Goal: Task Accomplishment & Management: Manage account settings

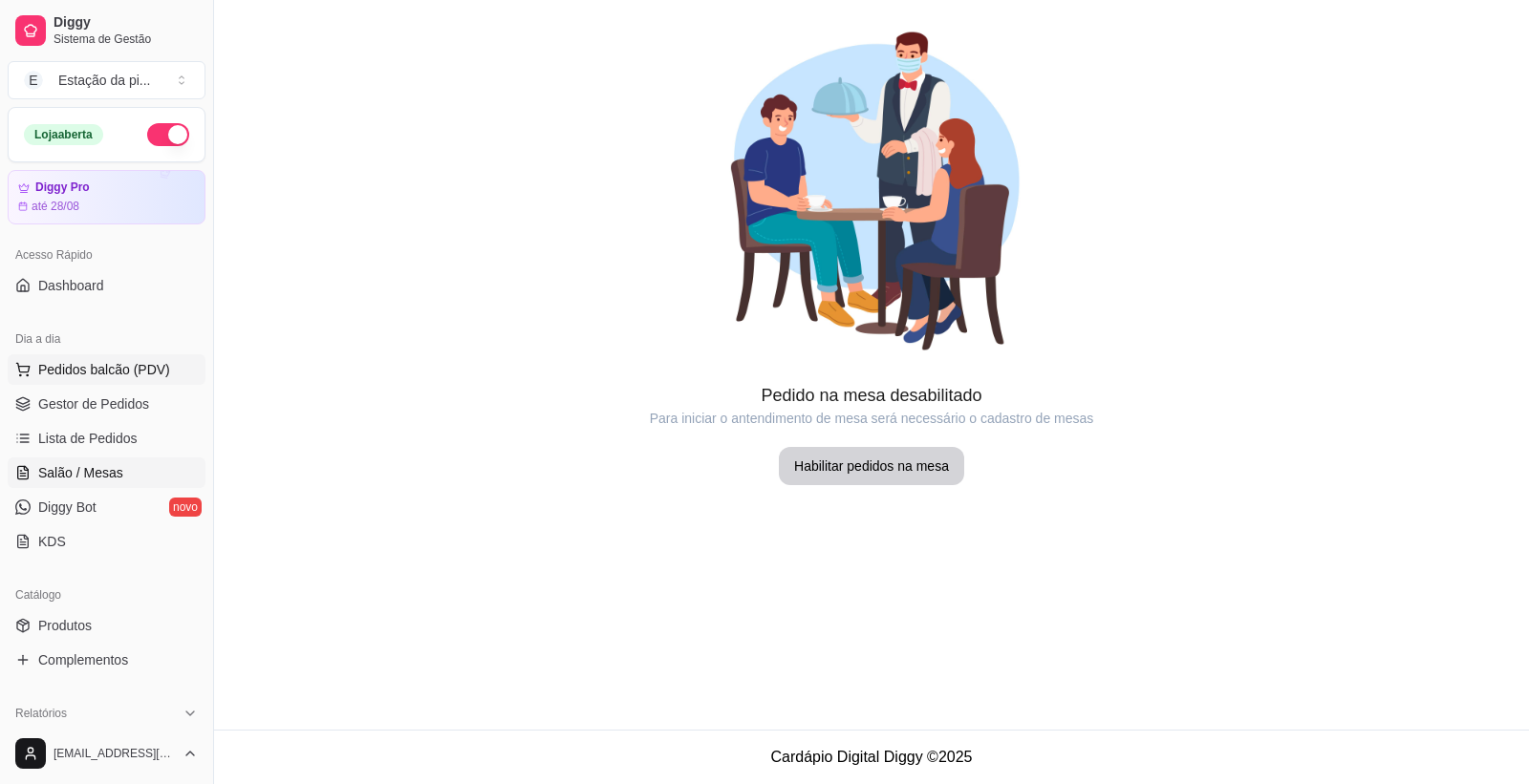
click at [116, 380] on button "Pedidos balcão (PDV)" at bounding box center [107, 370] width 198 height 31
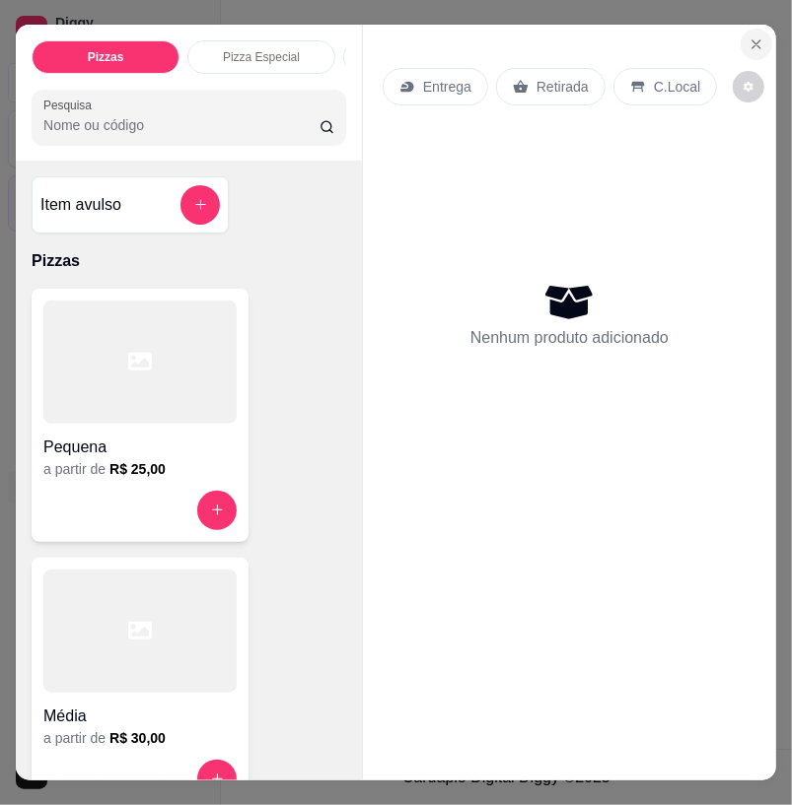
click at [752, 40] on icon "Close" at bounding box center [756, 44] width 8 height 8
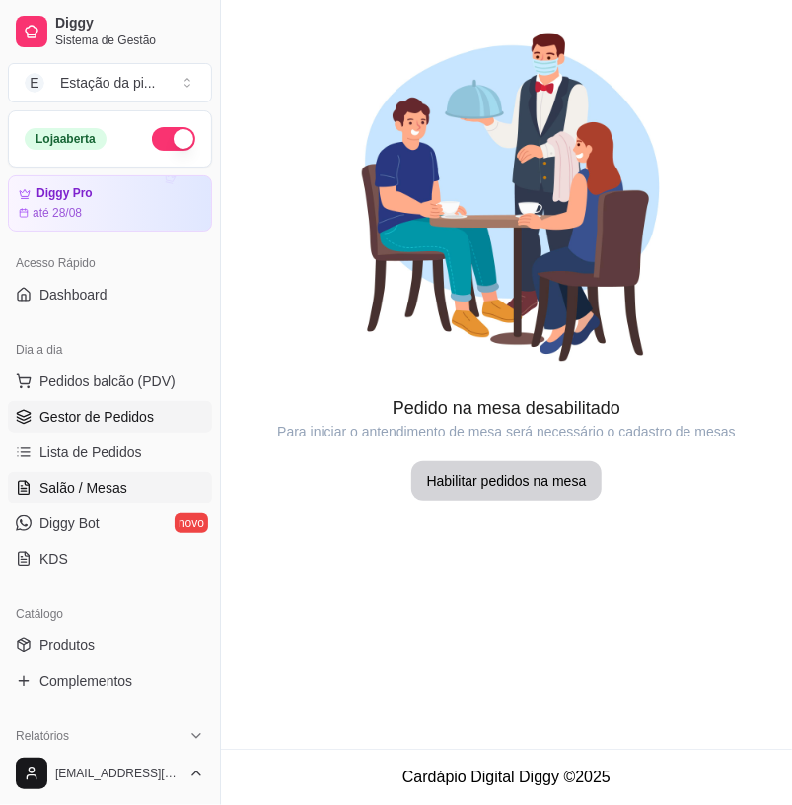
click at [76, 411] on span "Gestor de Pedidos" at bounding box center [96, 417] width 114 height 20
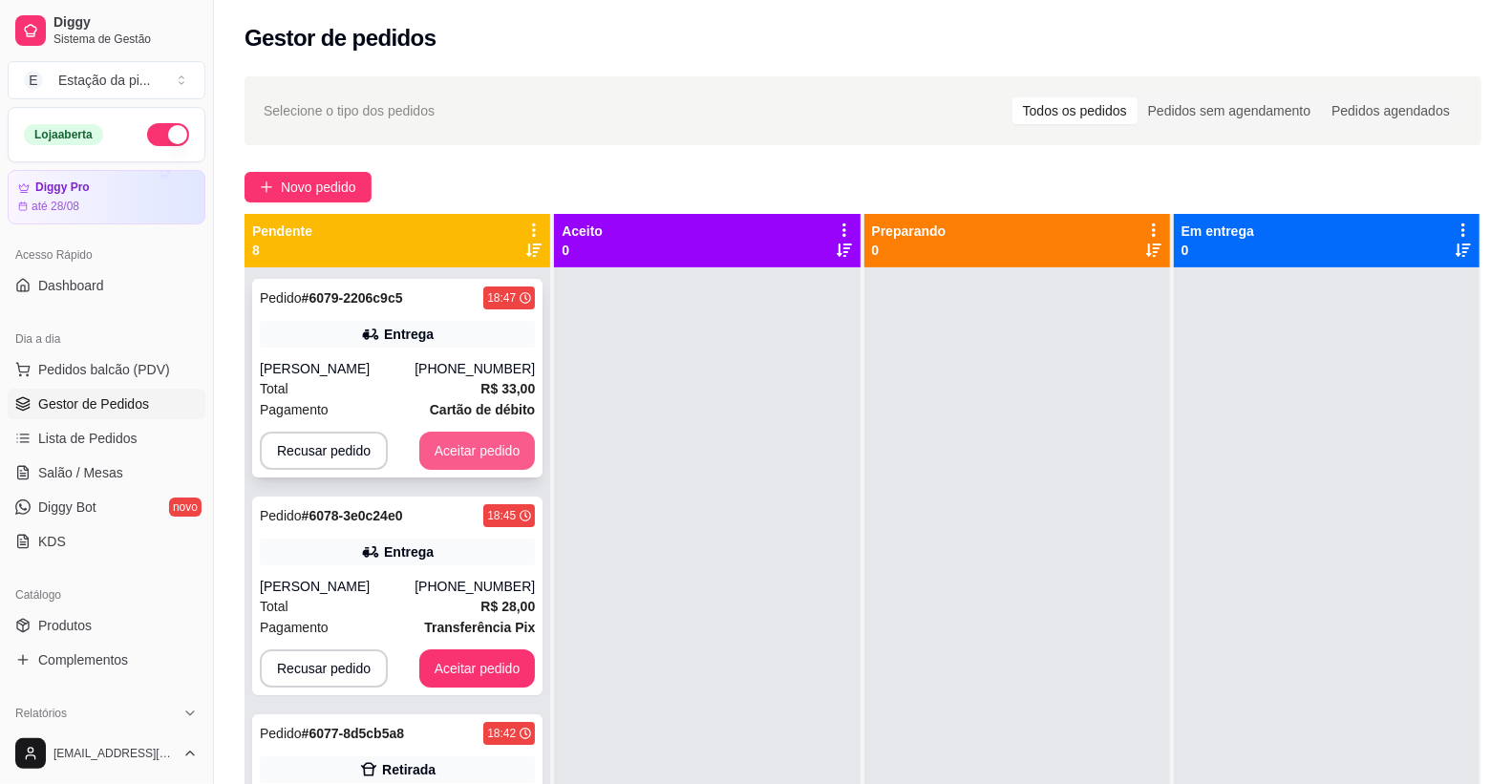
click at [450, 444] on button "Aceitar pedido" at bounding box center [478, 451] width 116 height 38
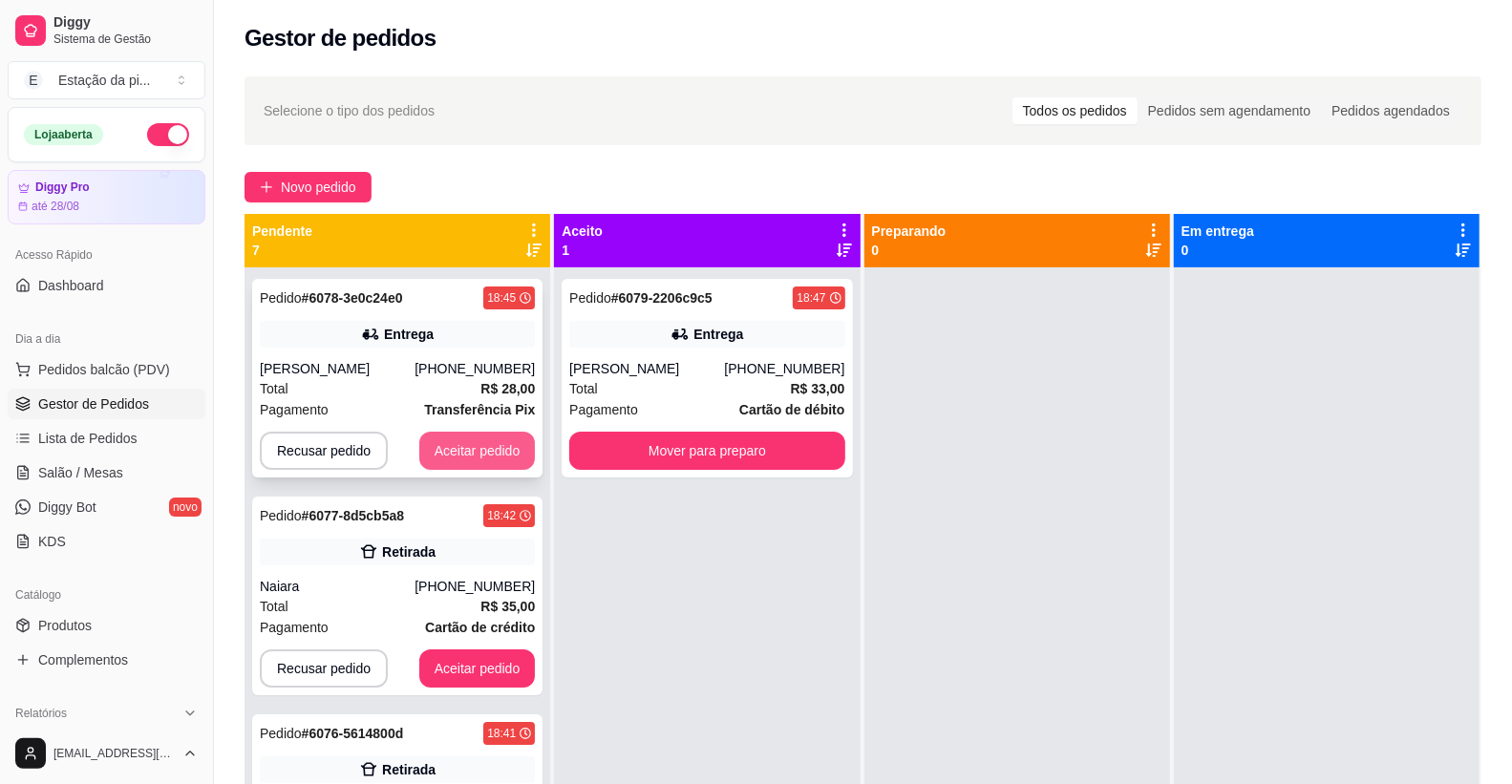
click at [455, 450] on button "Aceitar pedido" at bounding box center [478, 451] width 116 height 38
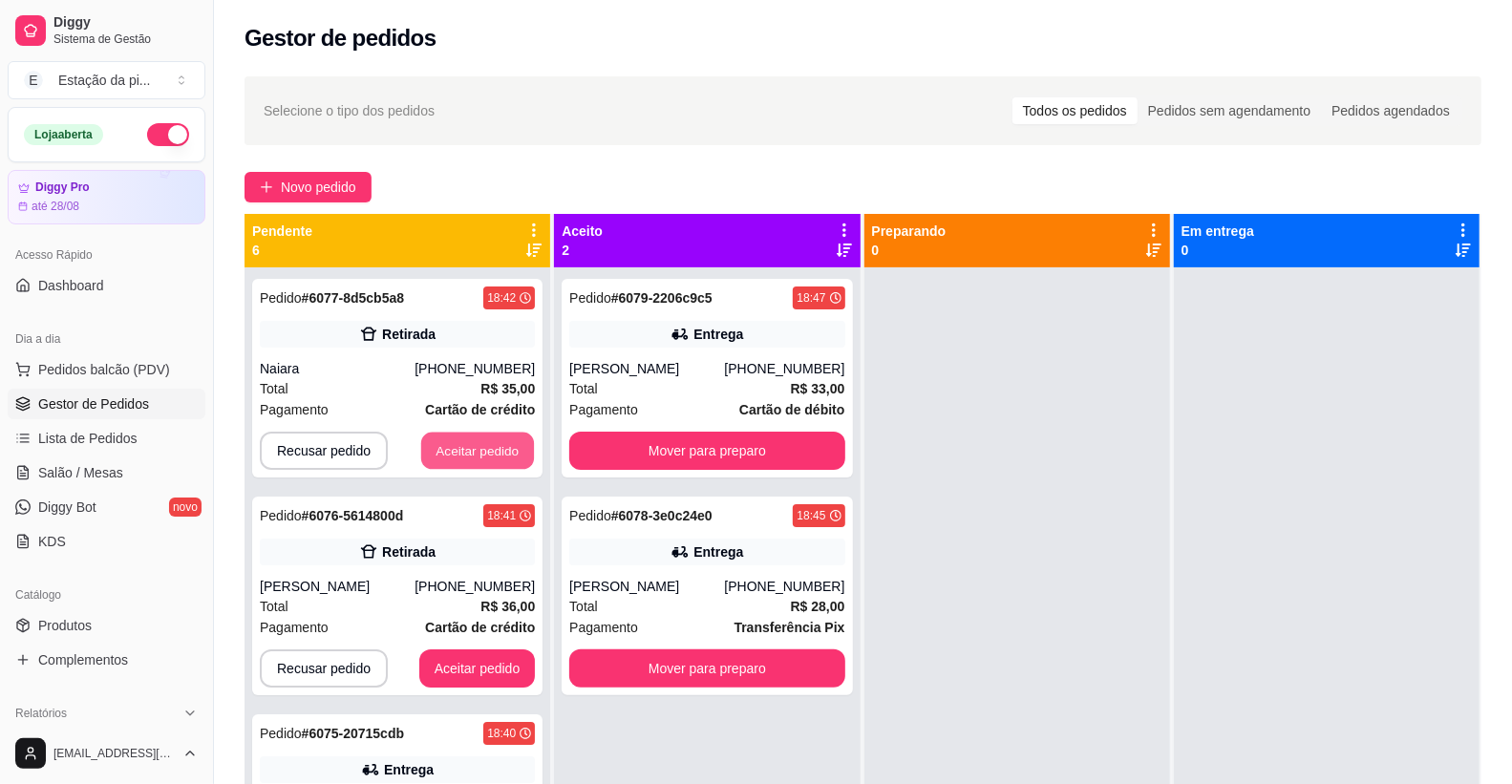
click at [455, 450] on button "Aceitar pedido" at bounding box center [478, 452] width 112 height 37
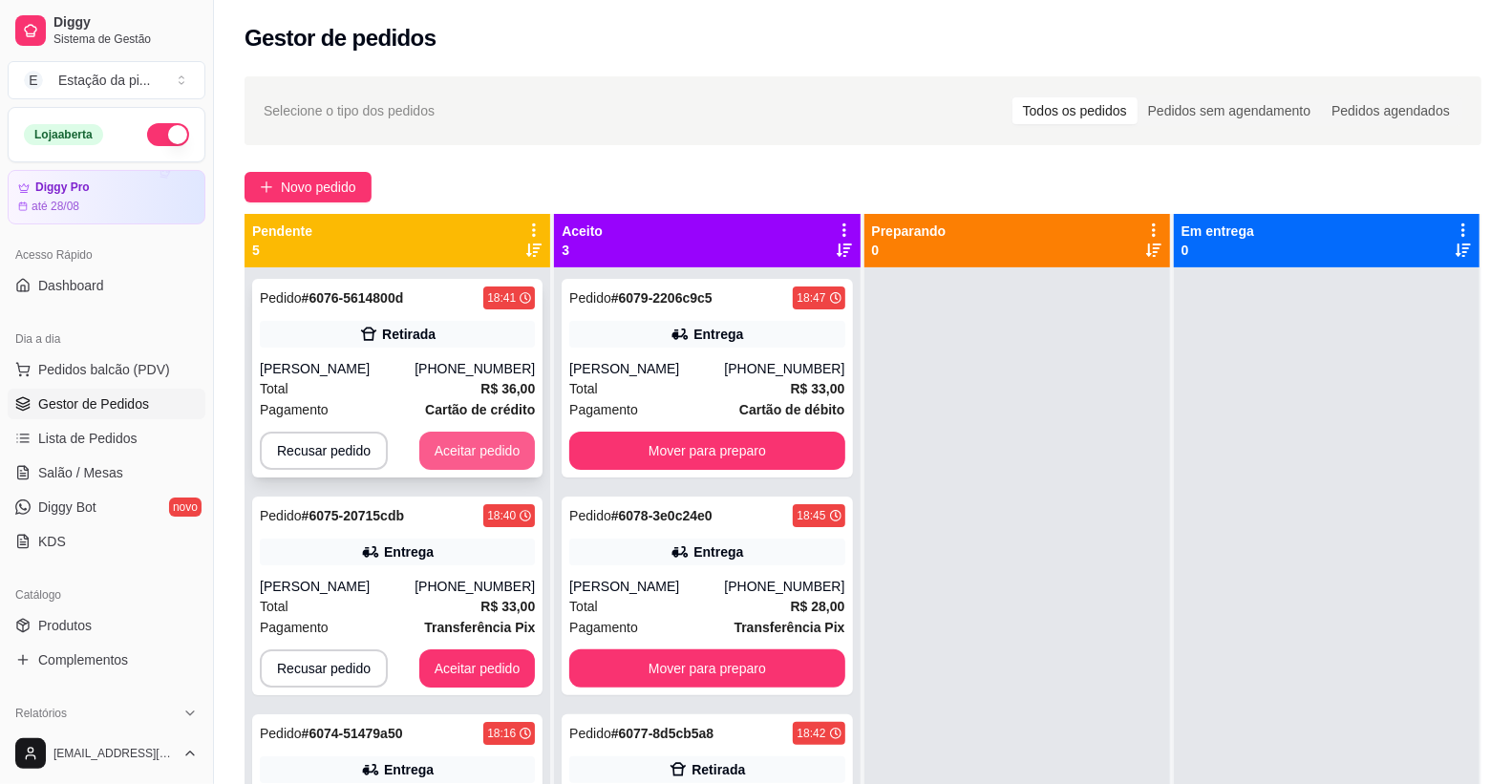
click at [454, 453] on button "Aceitar pedido" at bounding box center [478, 451] width 116 height 38
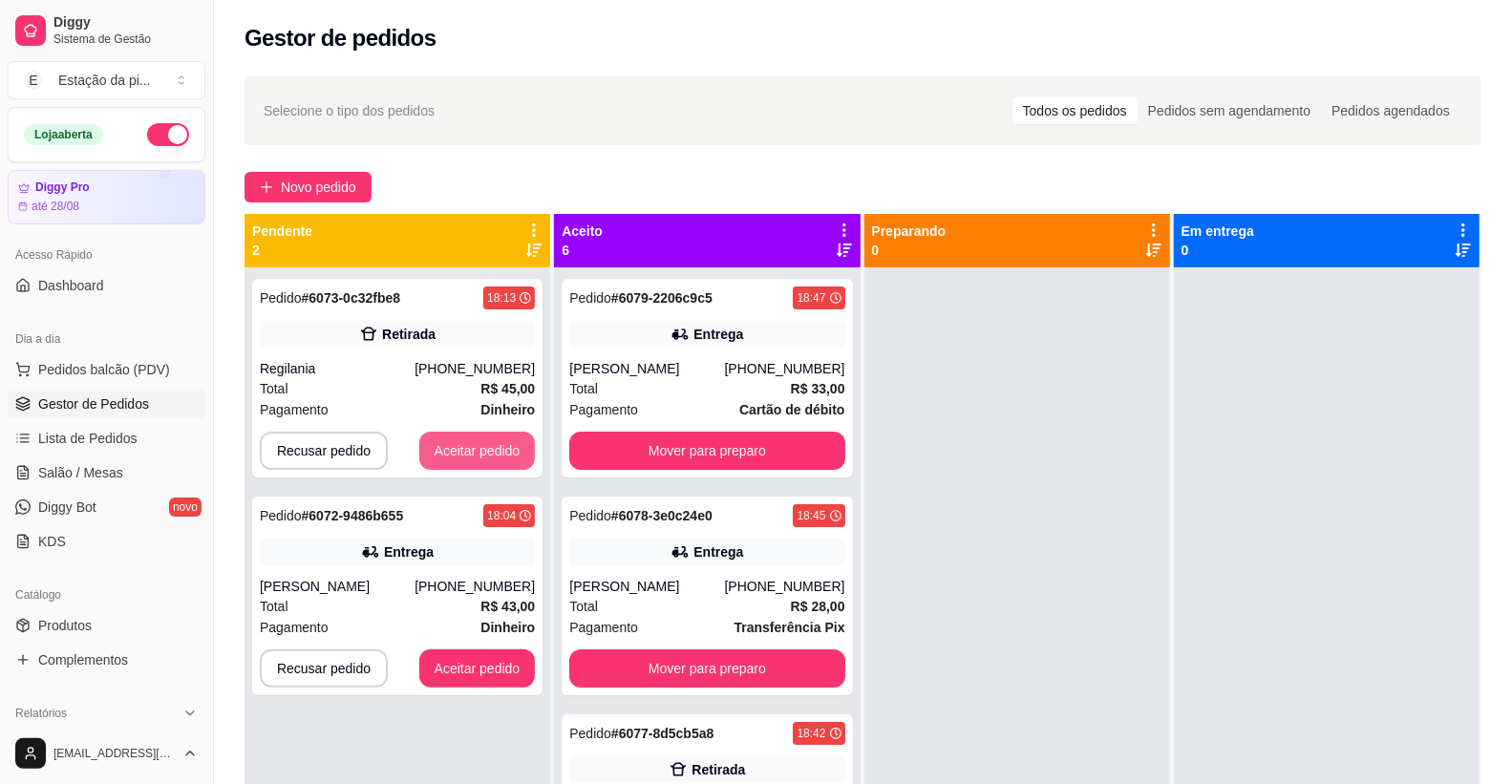
click at [454, 453] on button "Aceitar pedido" at bounding box center [478, 451] width 116 height 38
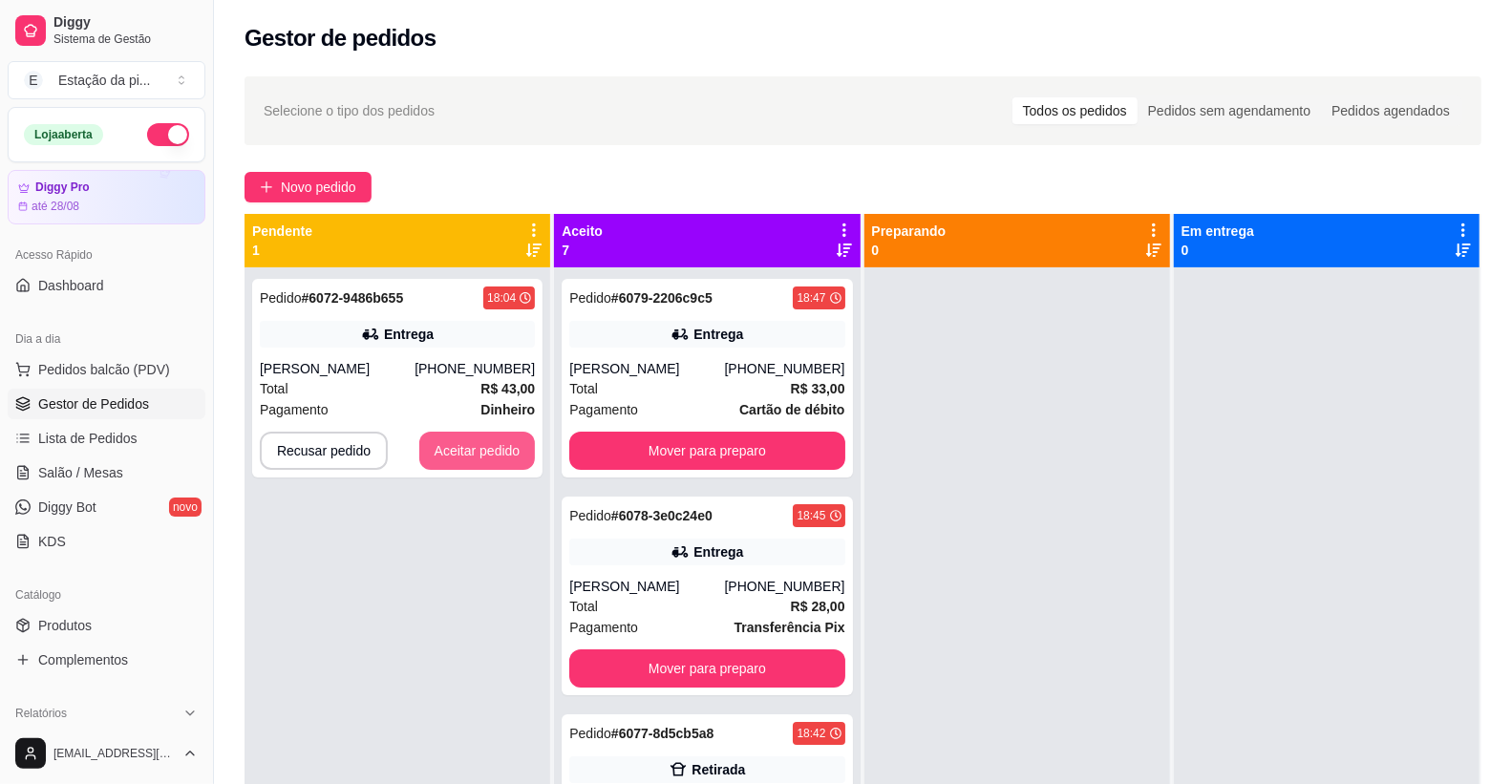
click at [454, 453] on button "Aceitar pedido" at bounding box center [478, 451] width 116 height 38
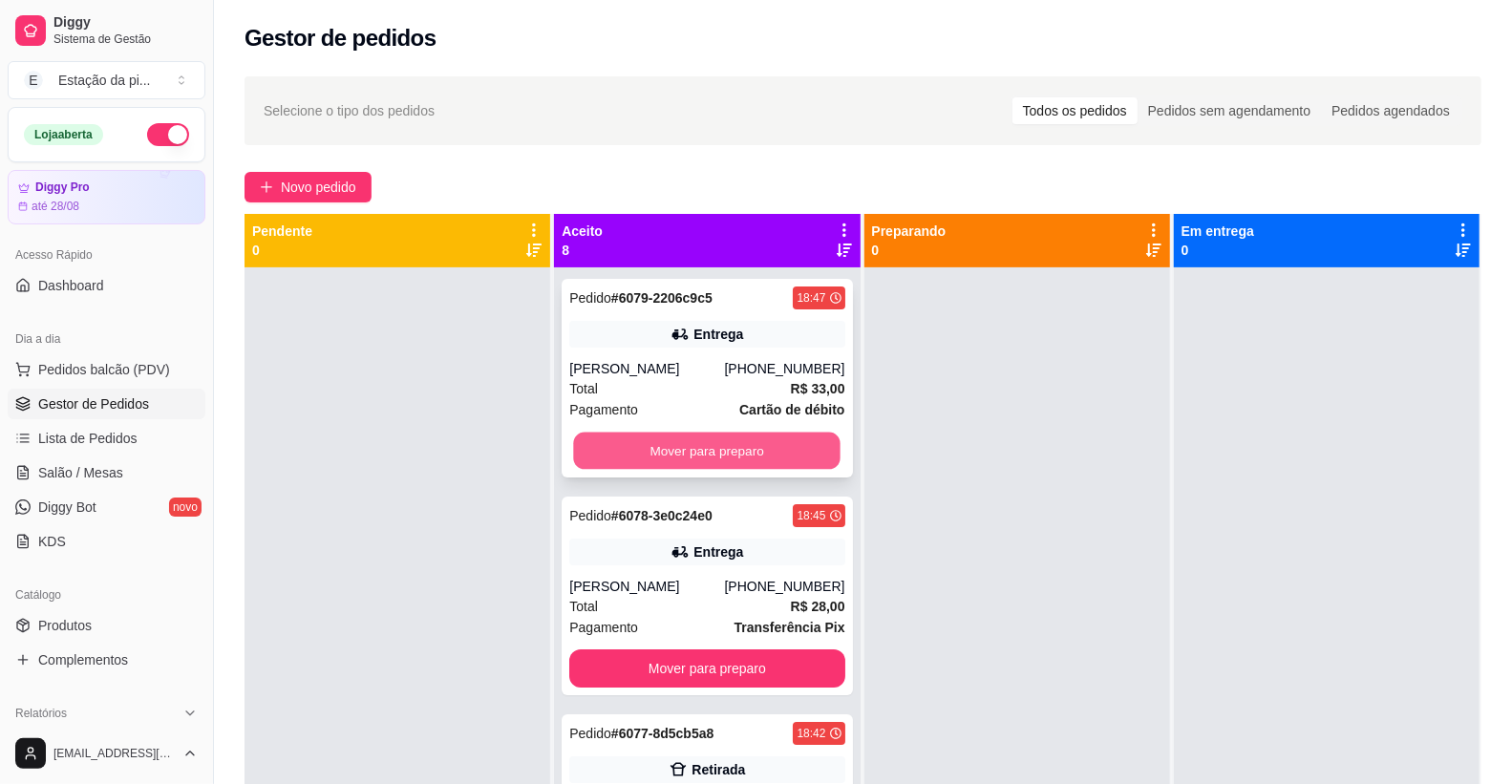
click at [613, 460] on button "Mover para preparo" at bounding box center [708, 452] width 268 height 37
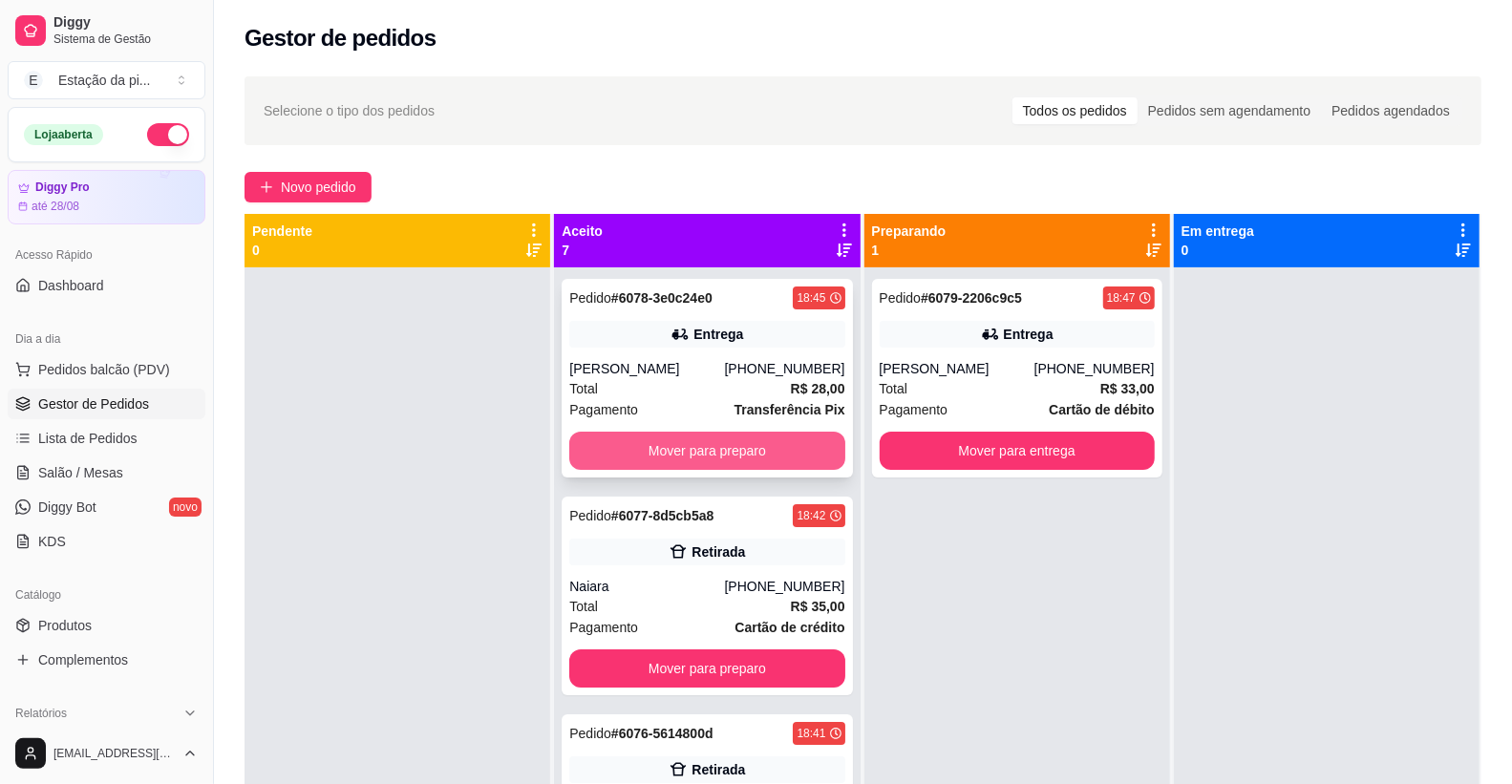
click at [654, 458] on button "Mover para preparo" at bounding box center [708, 451] width 275 height 38
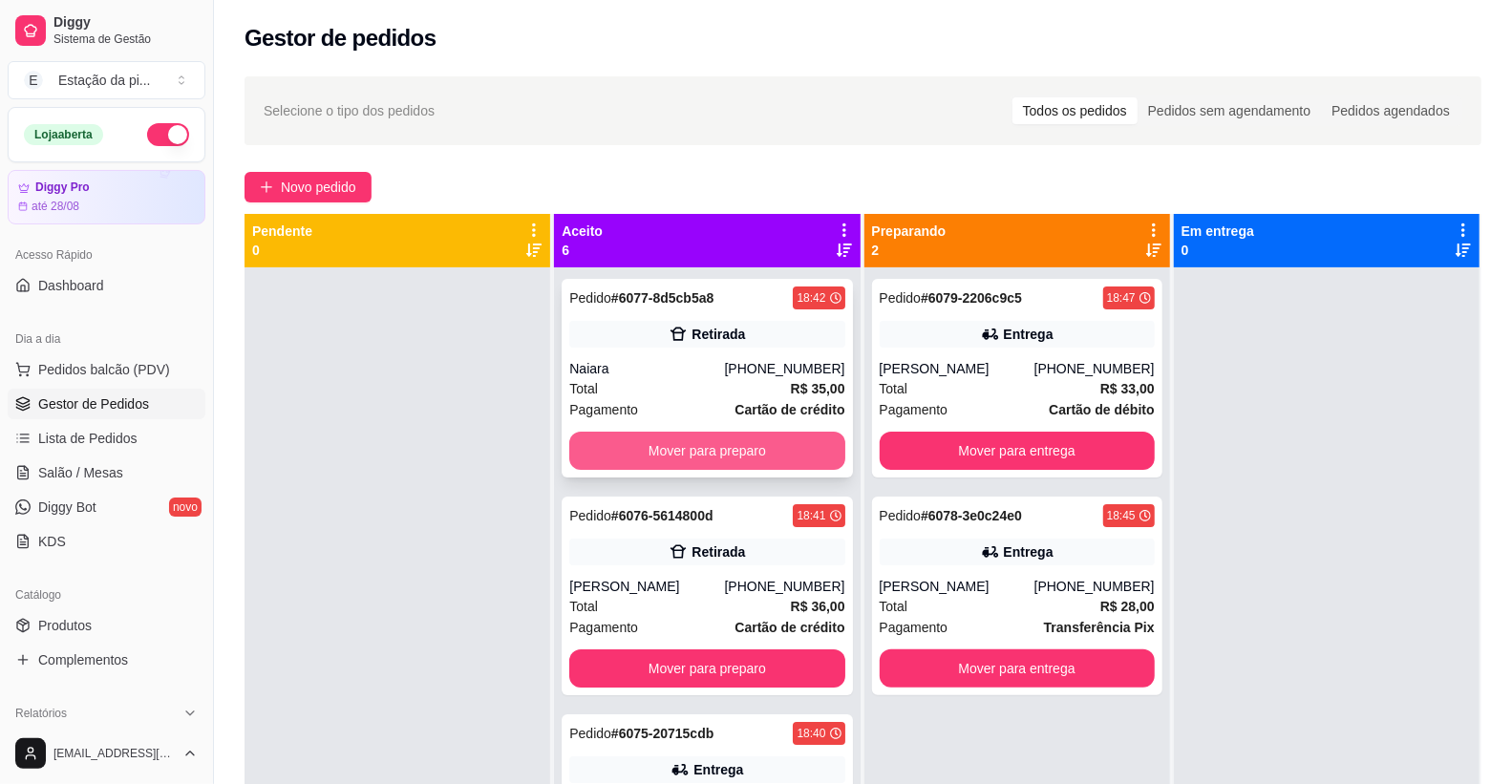
click at [683, 456] on button "Mover para preparo" at bounding box center [708, 451] width 275 height 38
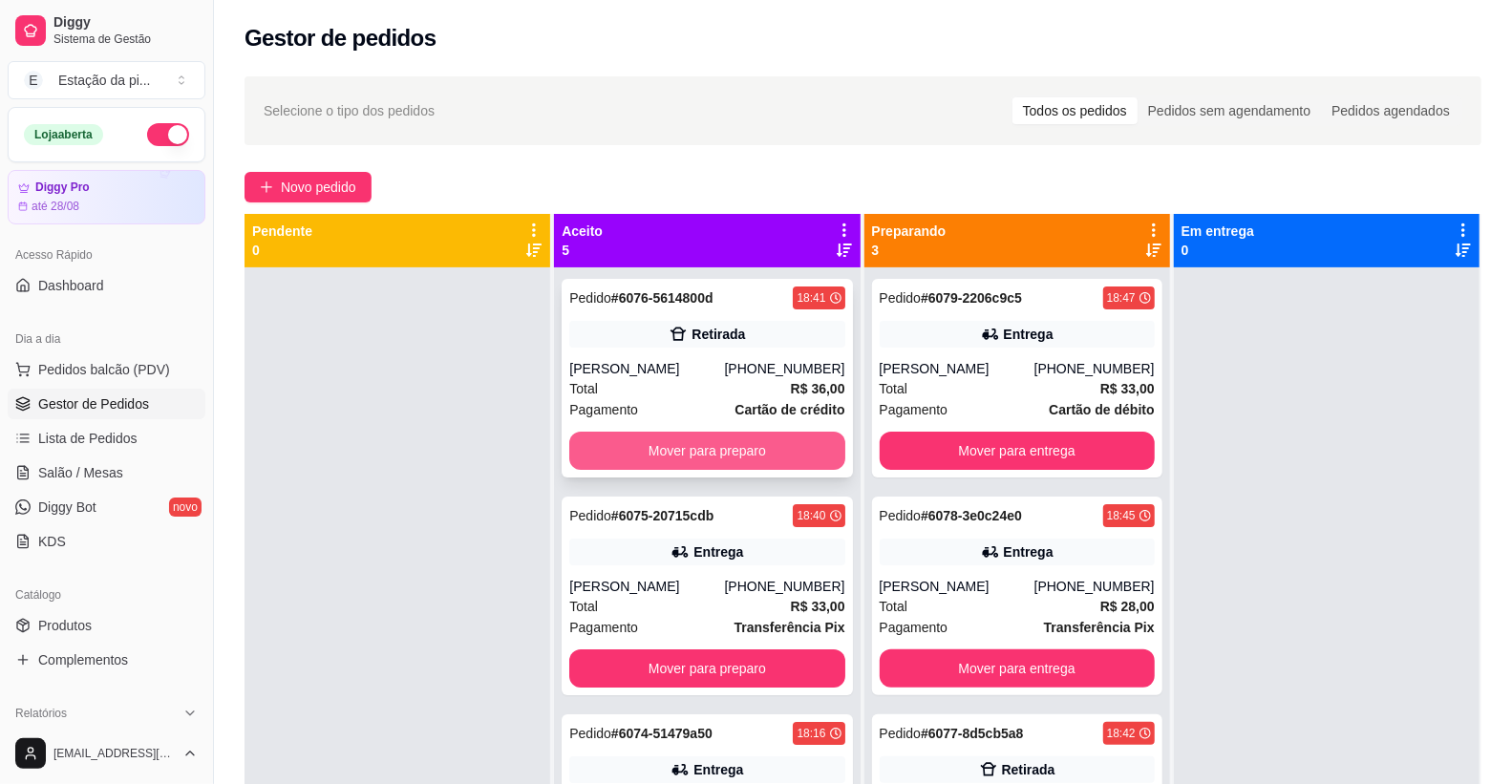
click at [711, 461] on button "Mover para preparo" at bounding box center [708, 451] width 275 height 38
click at [729, 464] on button "Mover para preparo" at bounding box center [708, 451] width 275 height 38
click at [730, 464] on button "Mover para preparo" at bounding box center [708, 451] width 275 height 38
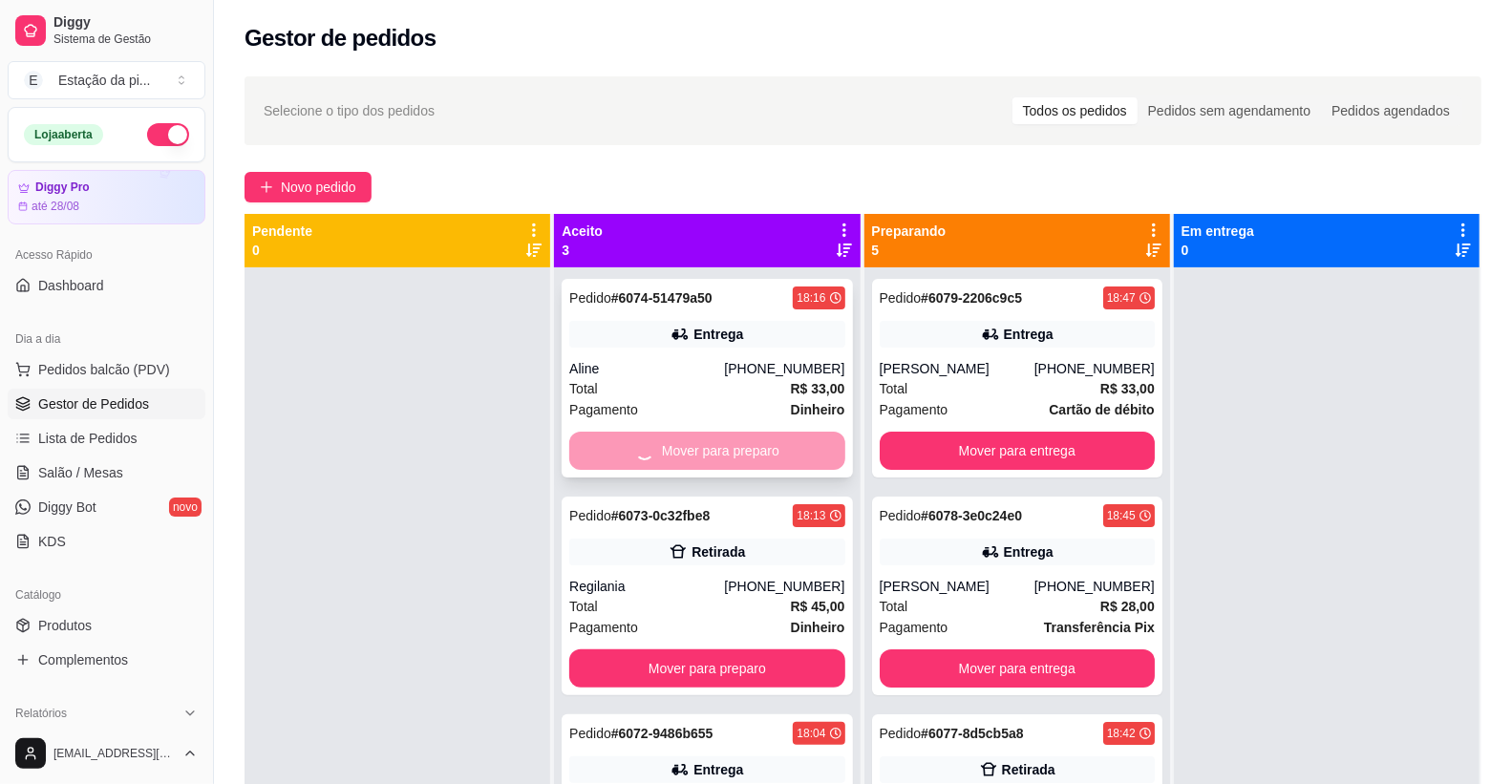
click at [730, 649] on button "Mover para preparo" at bounding box center [708, 668] width 275 height 38
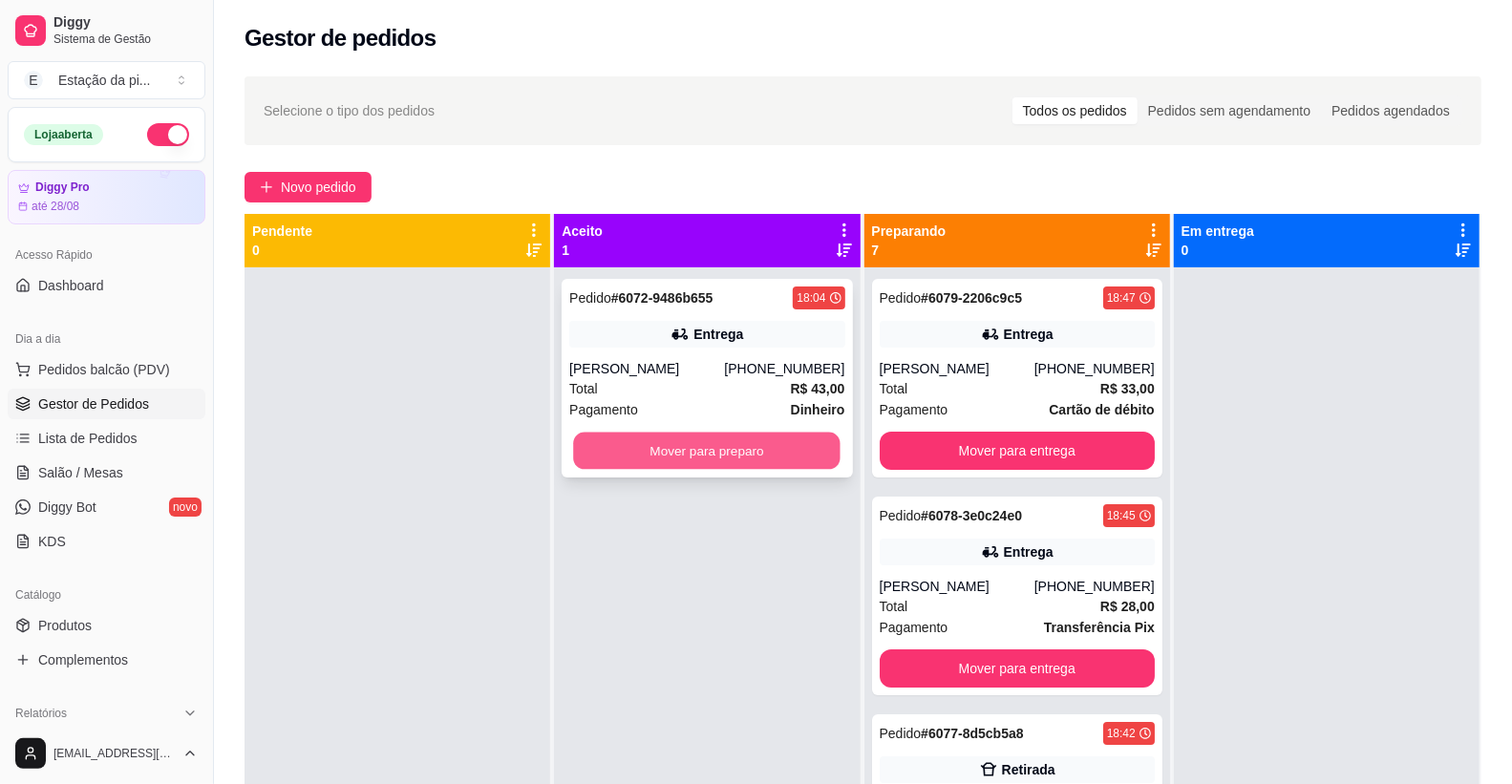
click at [734, 463] on button "Mover para preparo" at bounding box center [708, 452] width 268 height 37
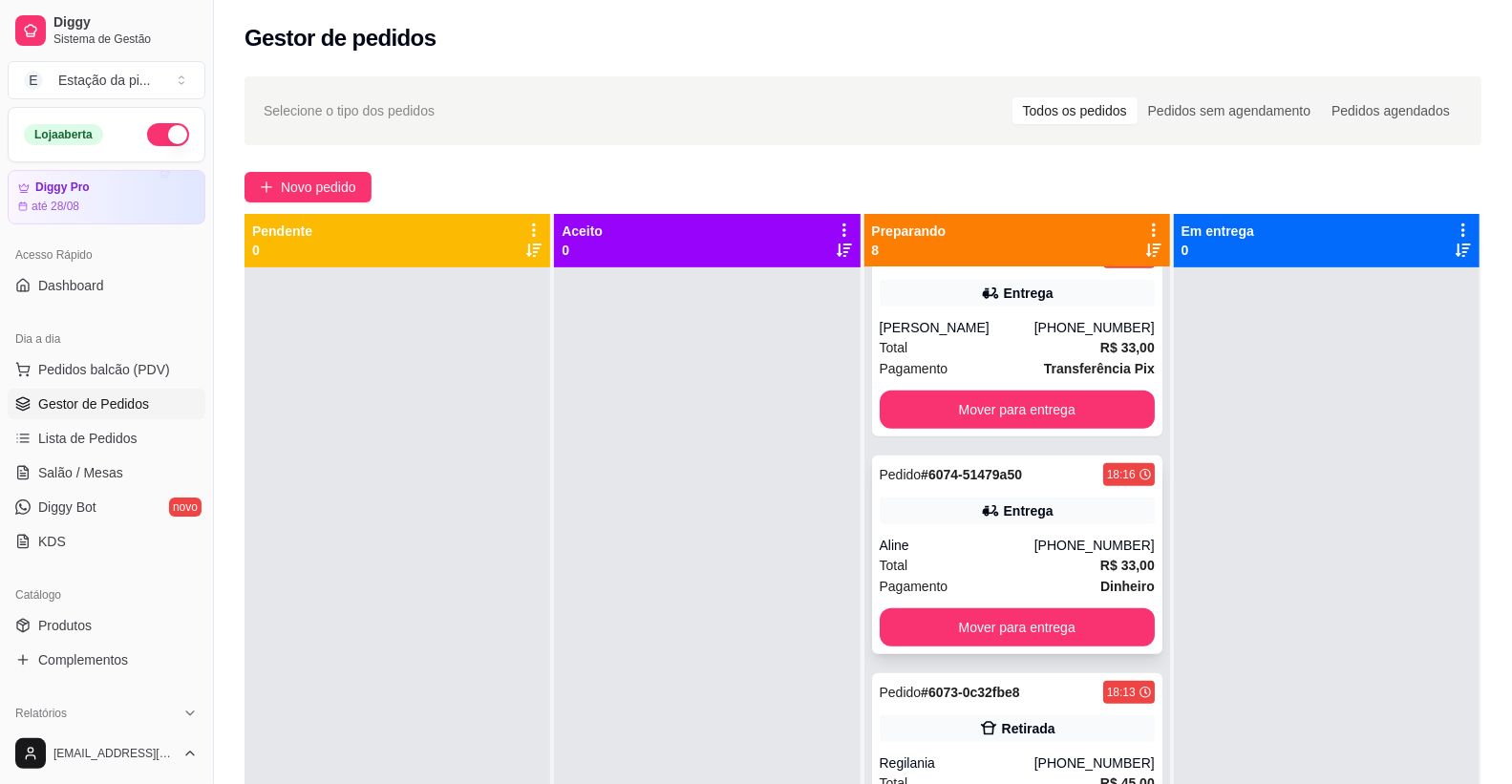
scroll to position [976, 0]
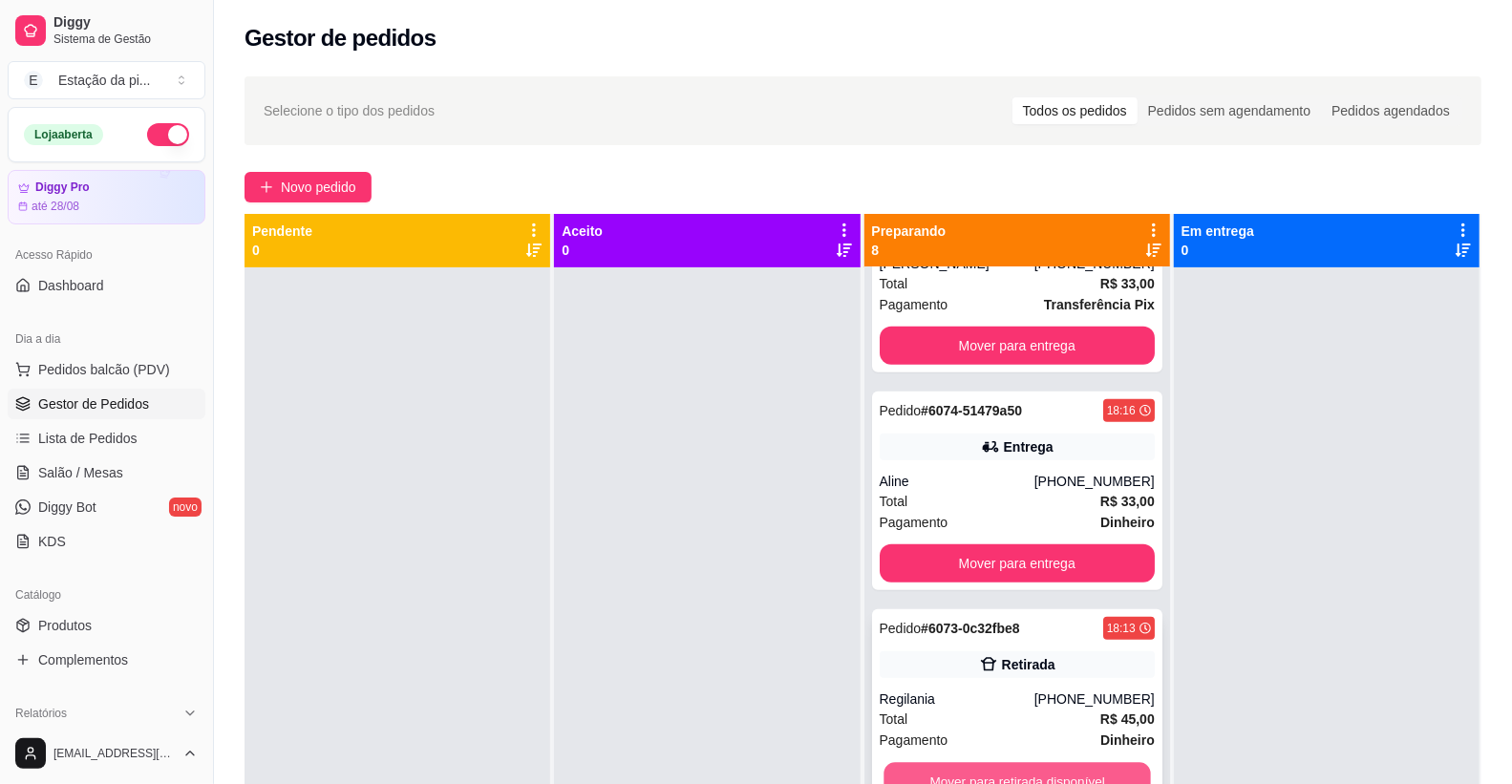
click at [1064, 764] on button "Mover para retirada disponível" at bounding box center [1018, 782] width 268 height 37
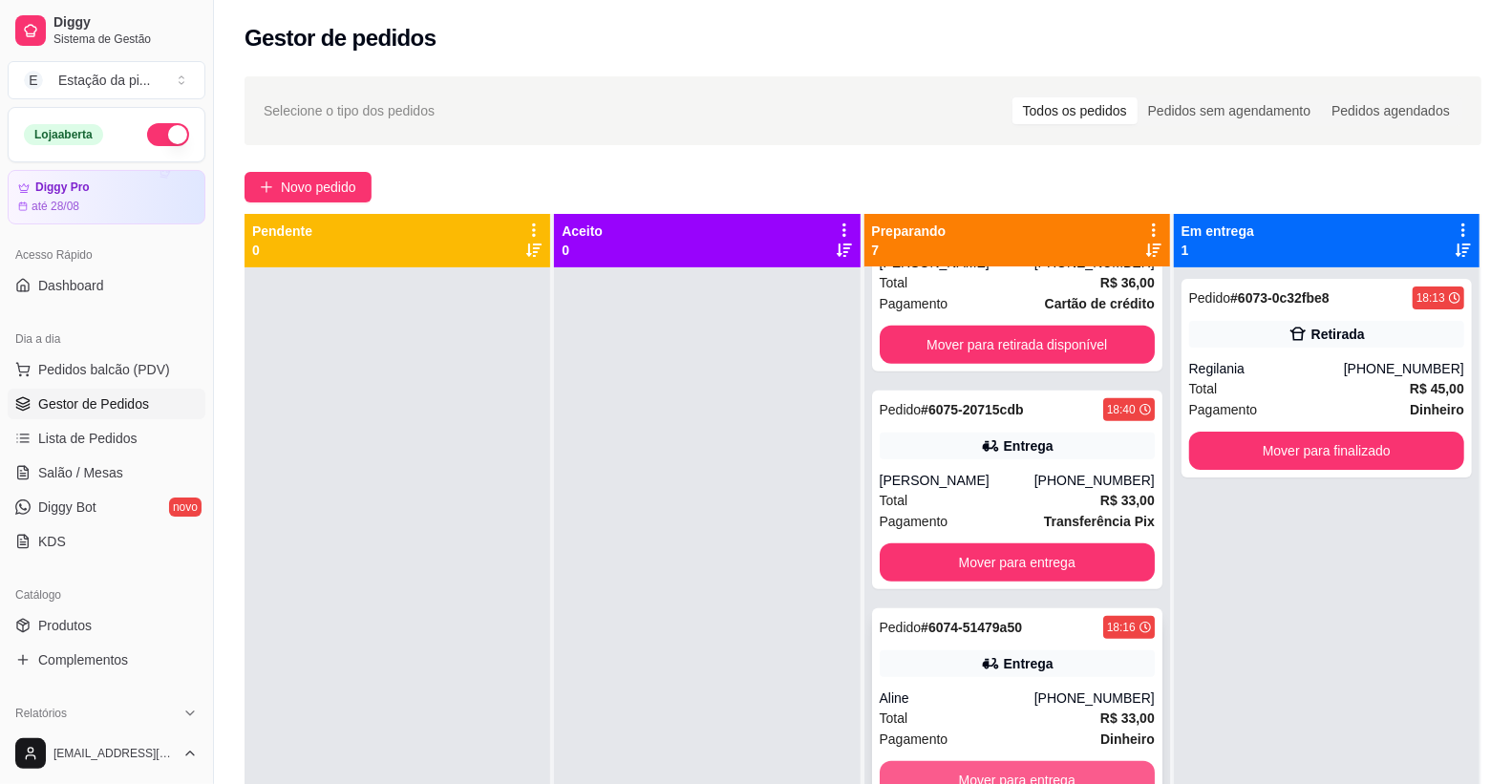
scroll to position [759, 0]
click at [1064, 765] on button "Mover para entrega" at bounding box center [1018, 781] width 275 height 38
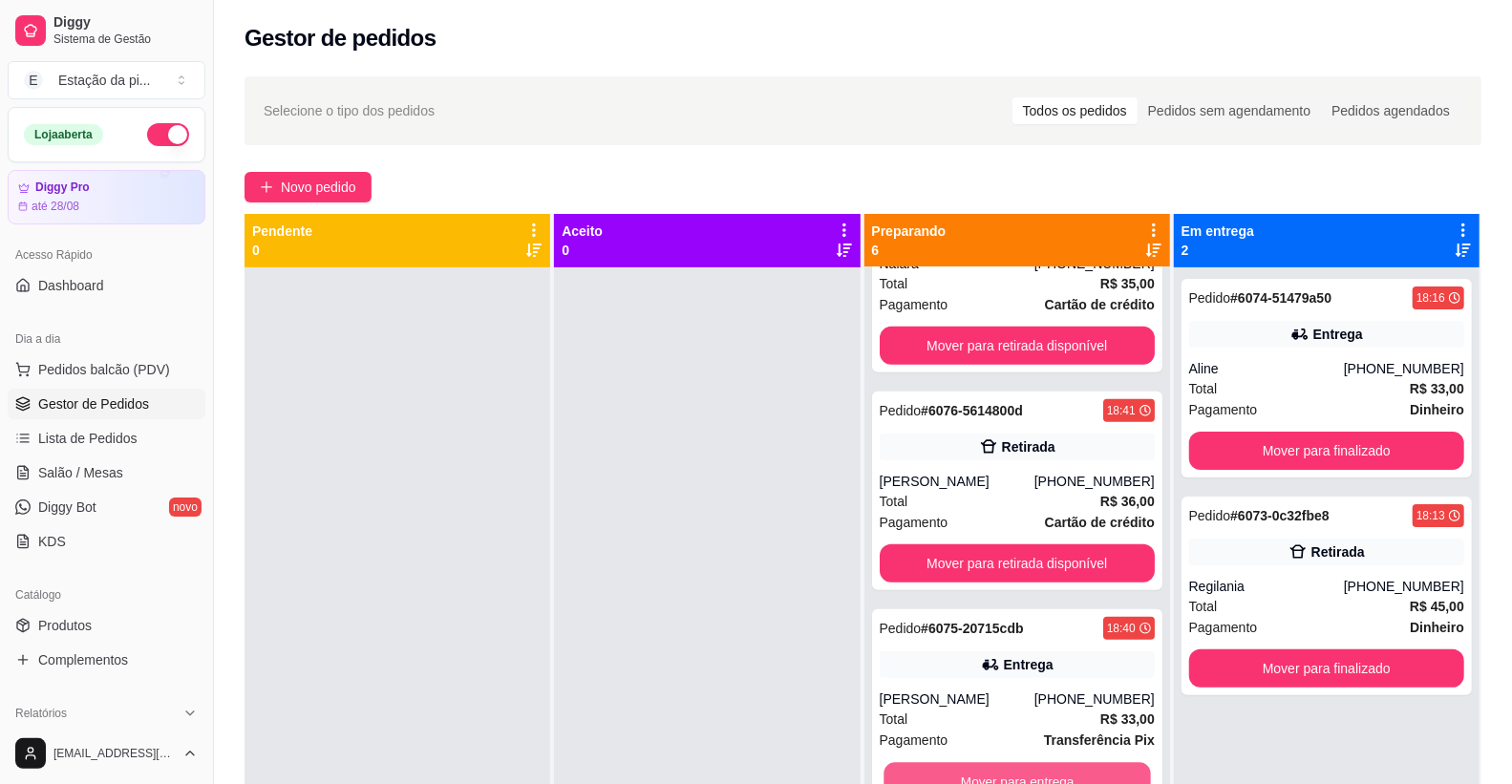
click at [1064, 765] on button "Mover para entrega" at bounding box center [1018, 782] width 268 height 37
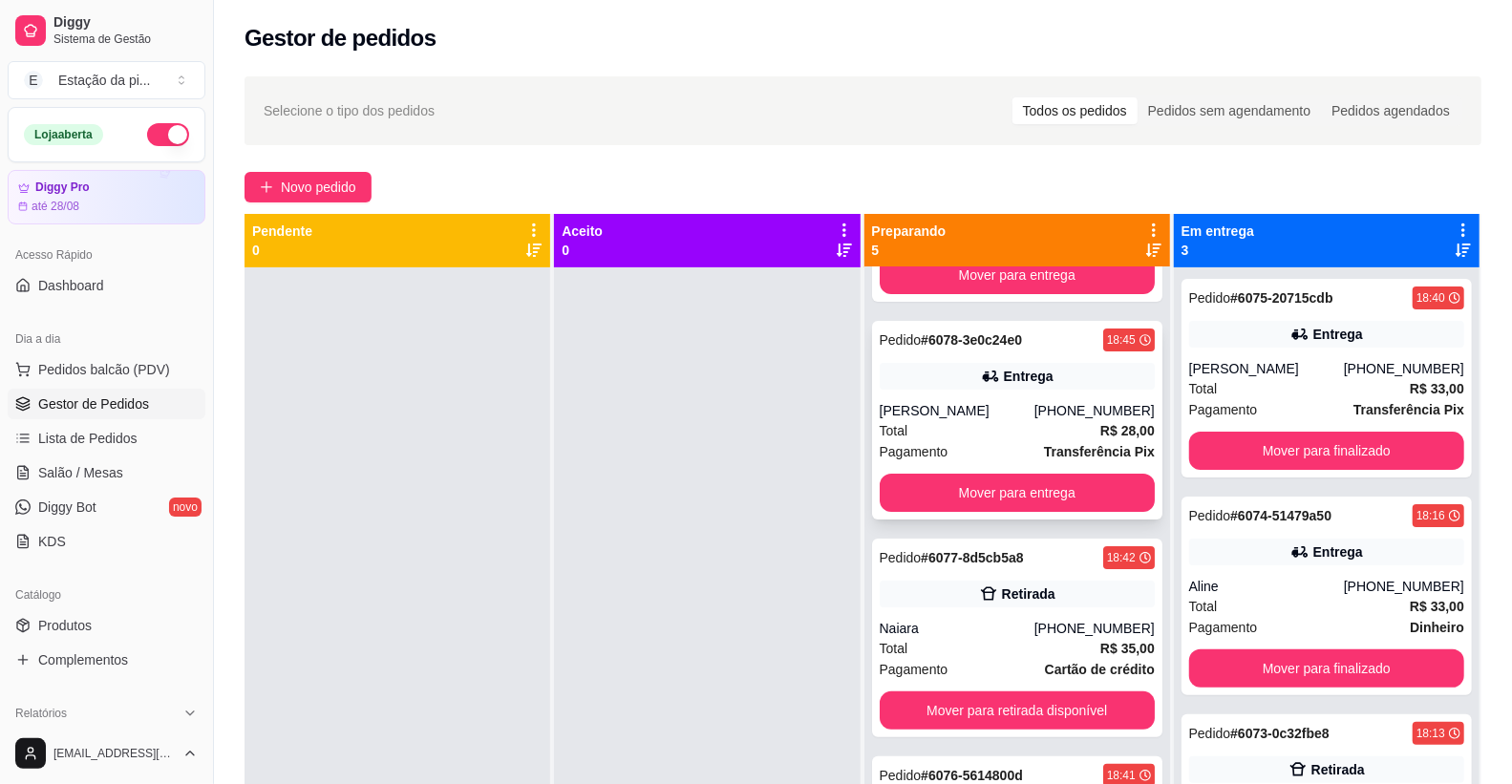
scroll to position [323, 0]
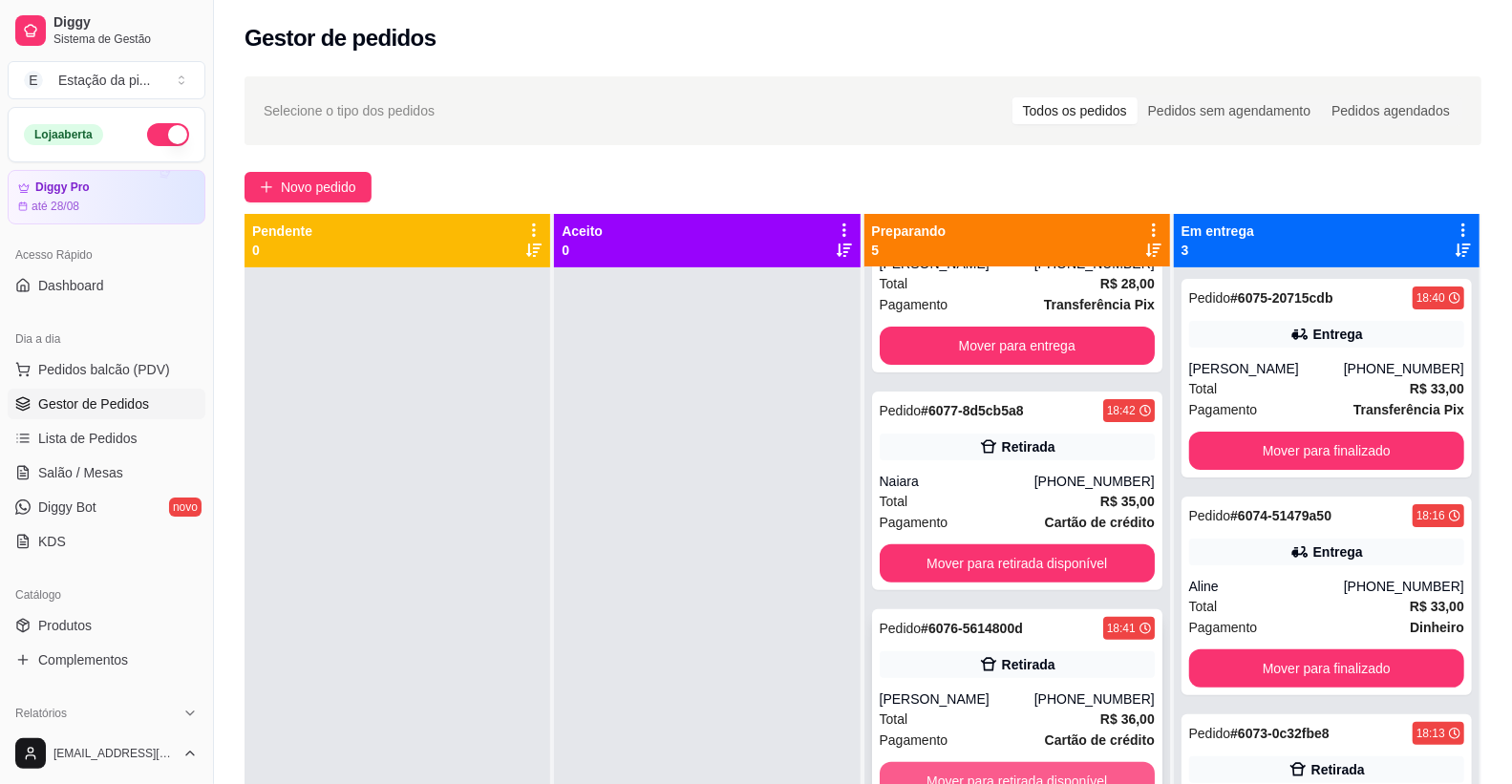
click at [967, 774] on button "Mover para retirada disponível" at bounding box center [1018, 781] width 275 height 38
click at [1007, 769] on button "Mover para retirada disponível" at bounding box center [1018, 782] width 268 height 37
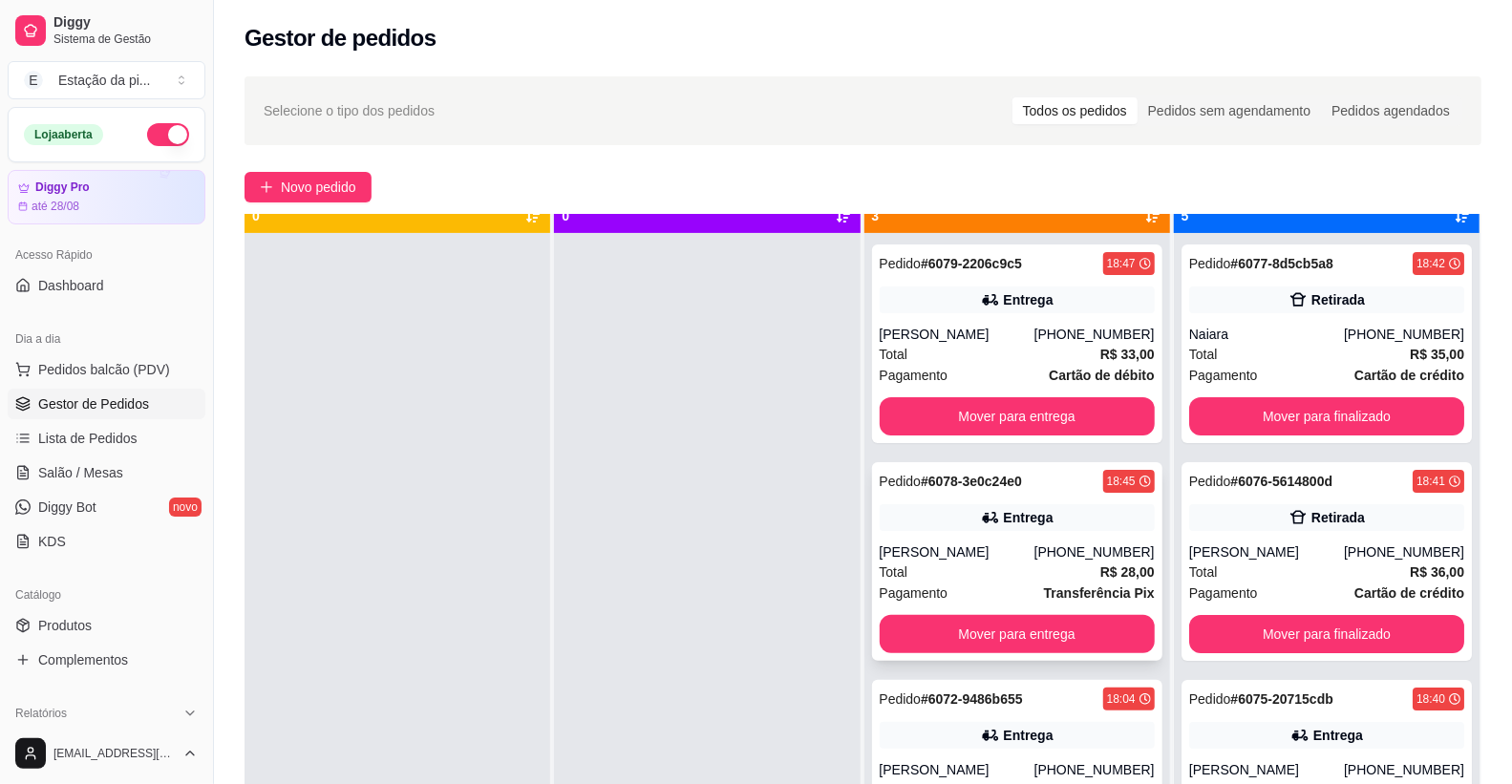
scroll to position [52, 0]
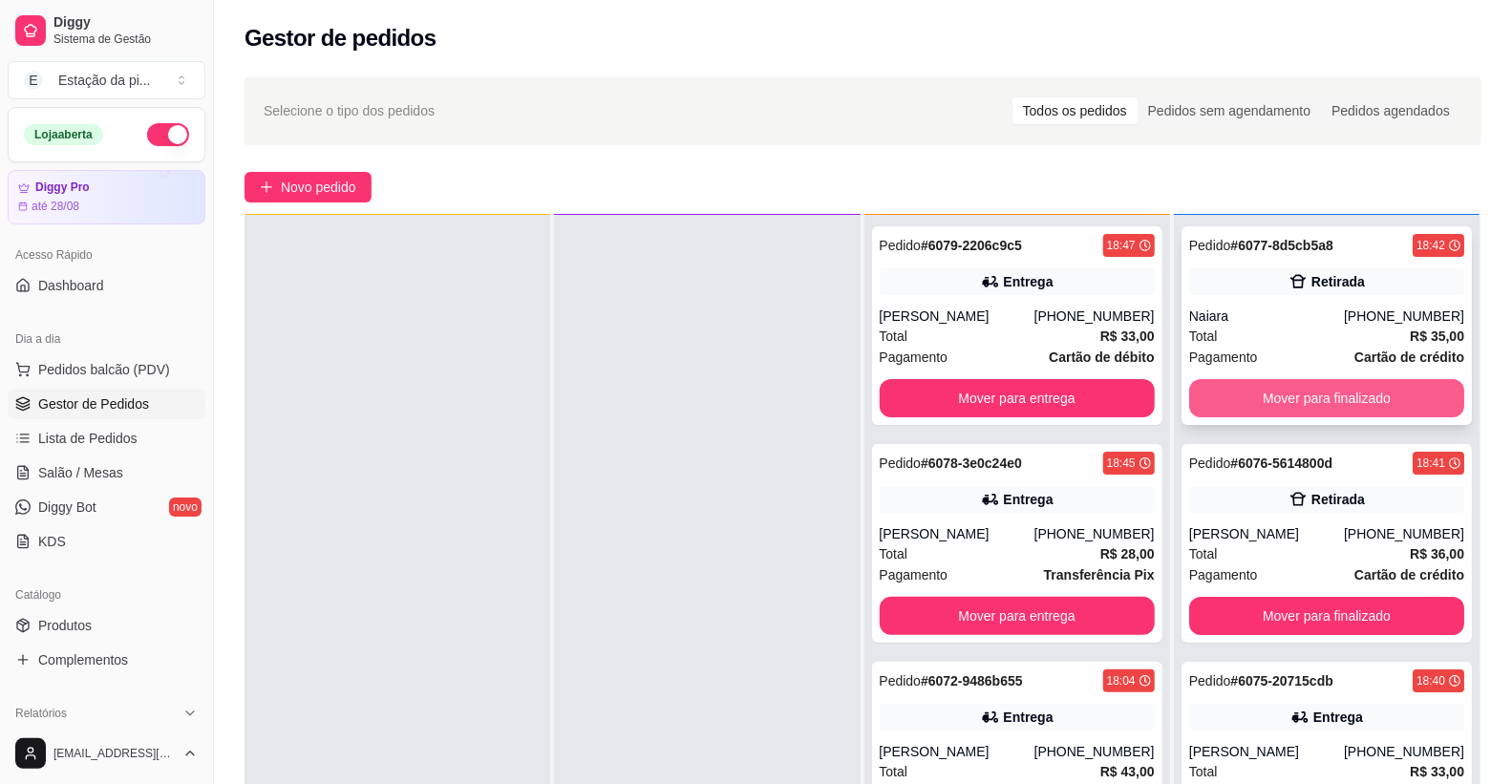
click at [1307, 386] on button "Mover para finalizado" at bounding box center [1327, 397] width 275 height 38
click at [1307, 386] on button "Mover para finalizado" at bounding box center [1327, 398] width 268 height 37
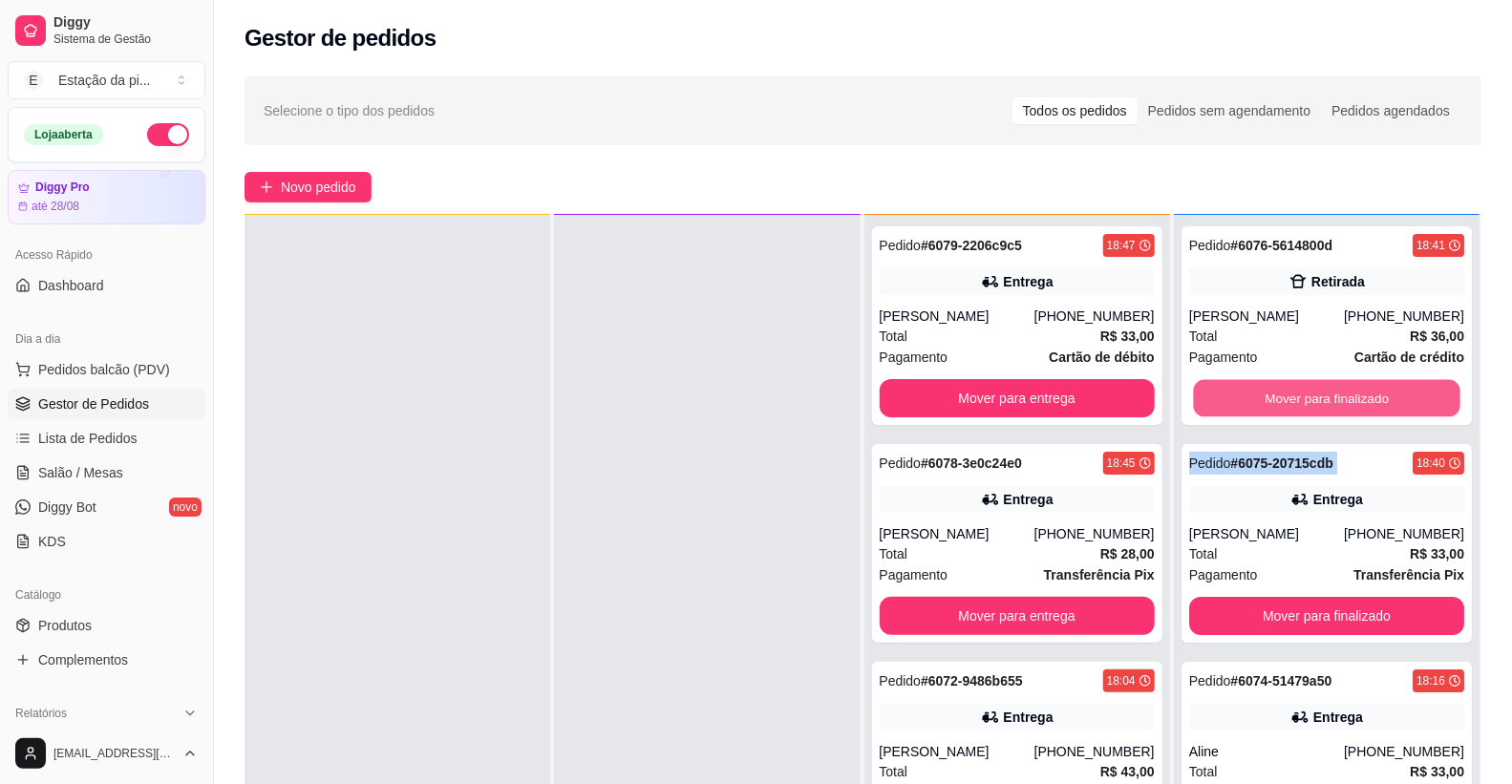
click at [1307, 386] on div "Mover para finalizado" at bounding box center [1327, 397] width 275 height 38
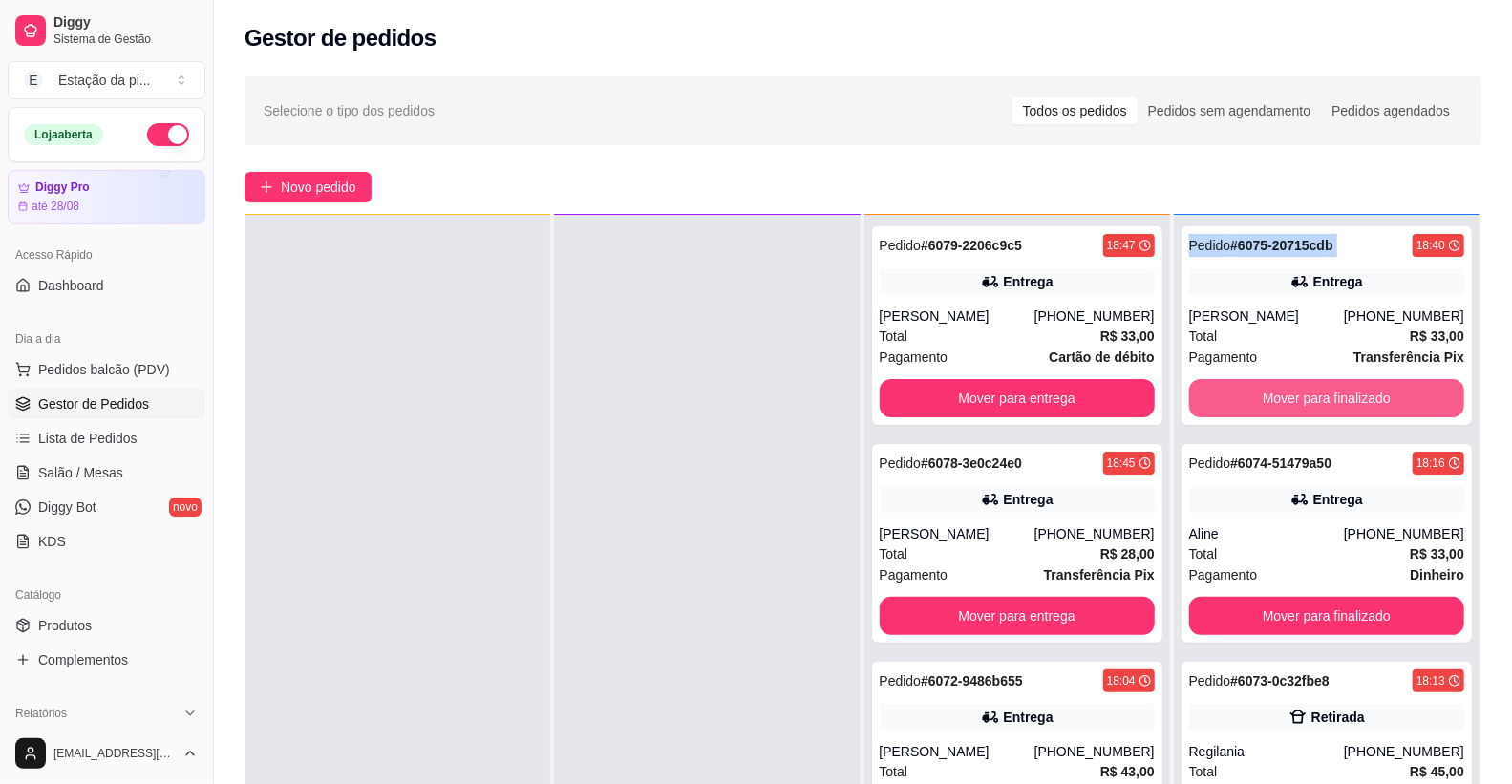
click at [1307, 386] on button "Mover para finalizado" at bounding box center [1327, 397] width 275 height 38
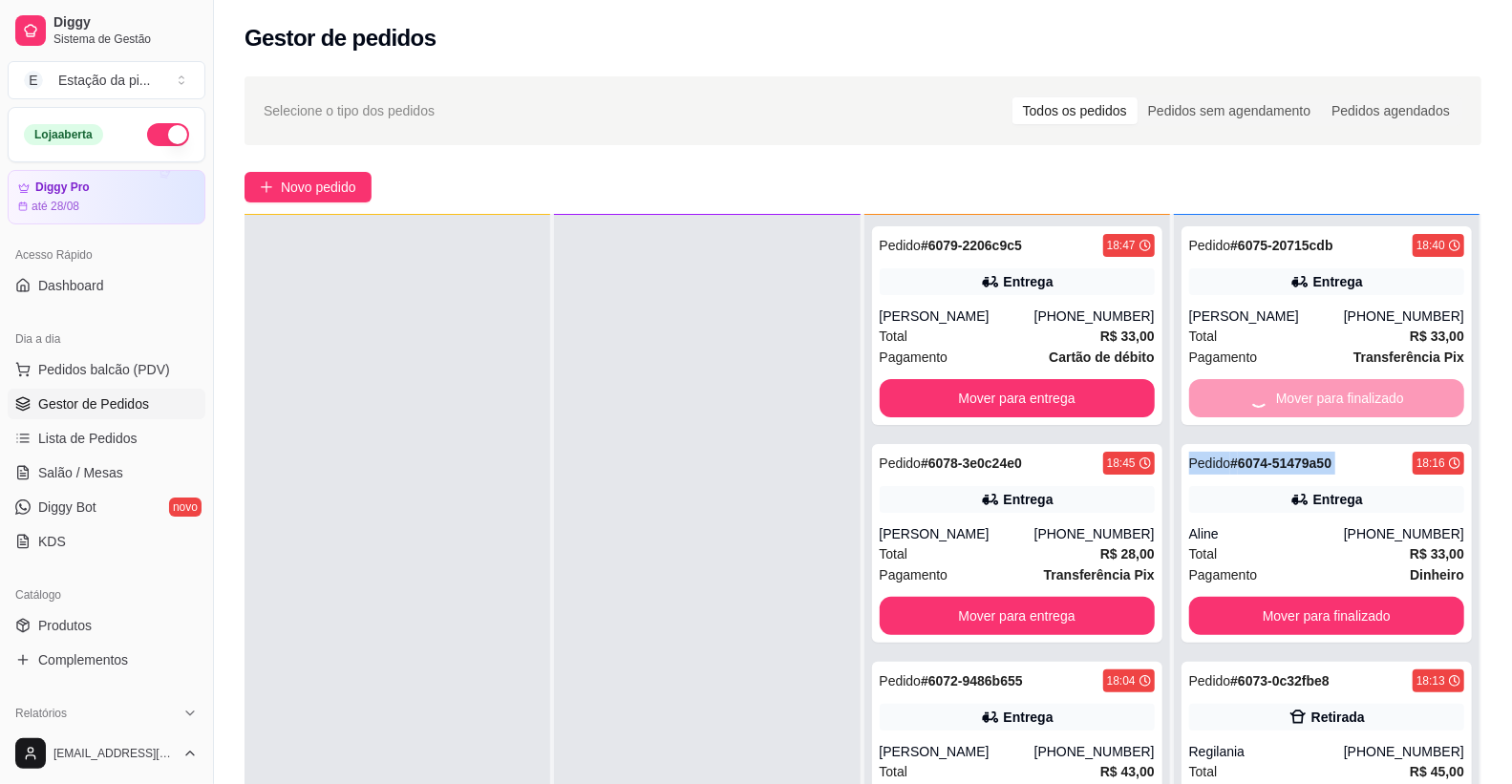
click at [1307, 386] on div "Mover para finalizado" at bounding box center [1327, 397] width 275 height 38
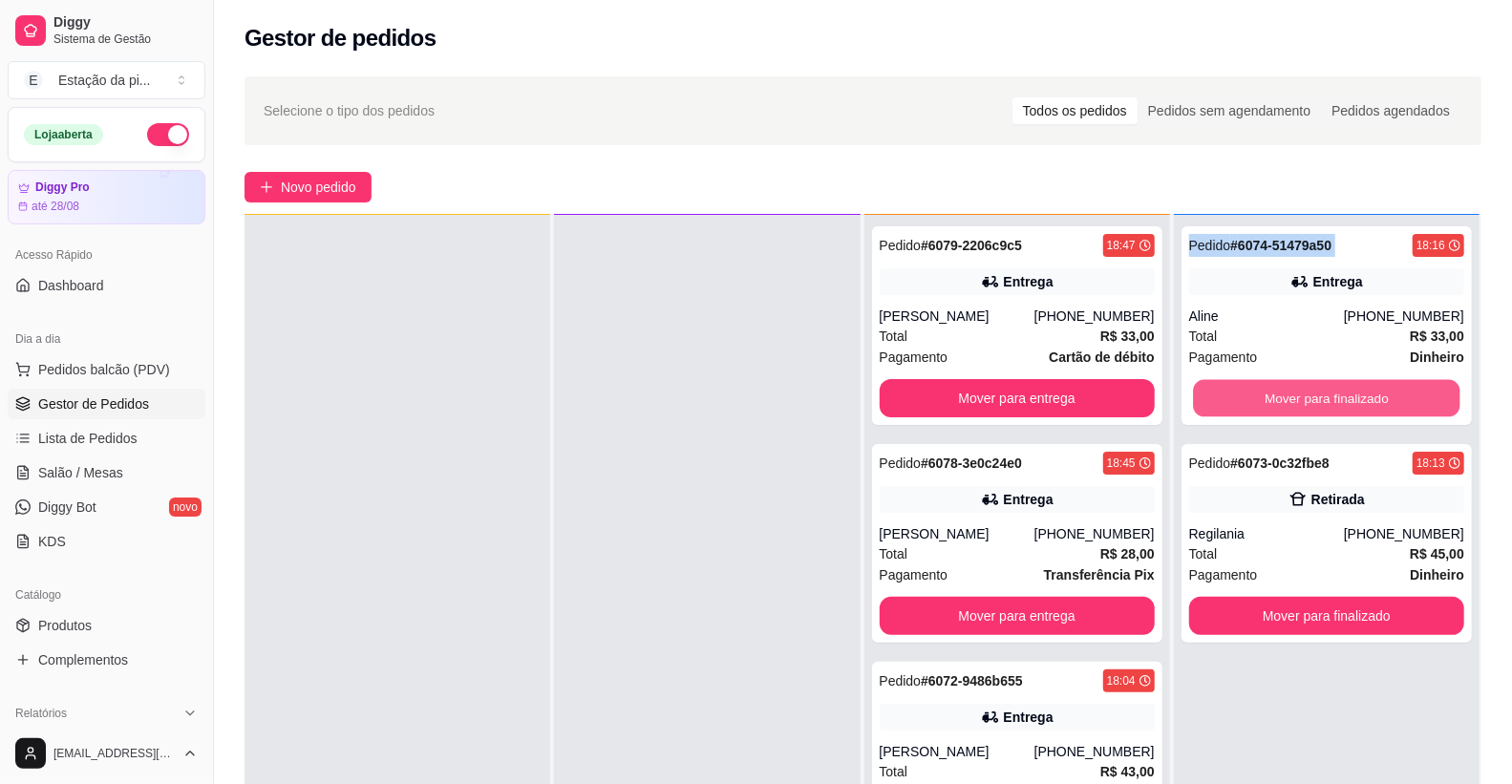
click at [1307, 386] on button "Mover para finalizado" at bounding box center [1327, 398] width 268 height 37
click at [1307, 386] on div "Mover para finalizado" at bounding box center [1327, 397] width 275 height 38
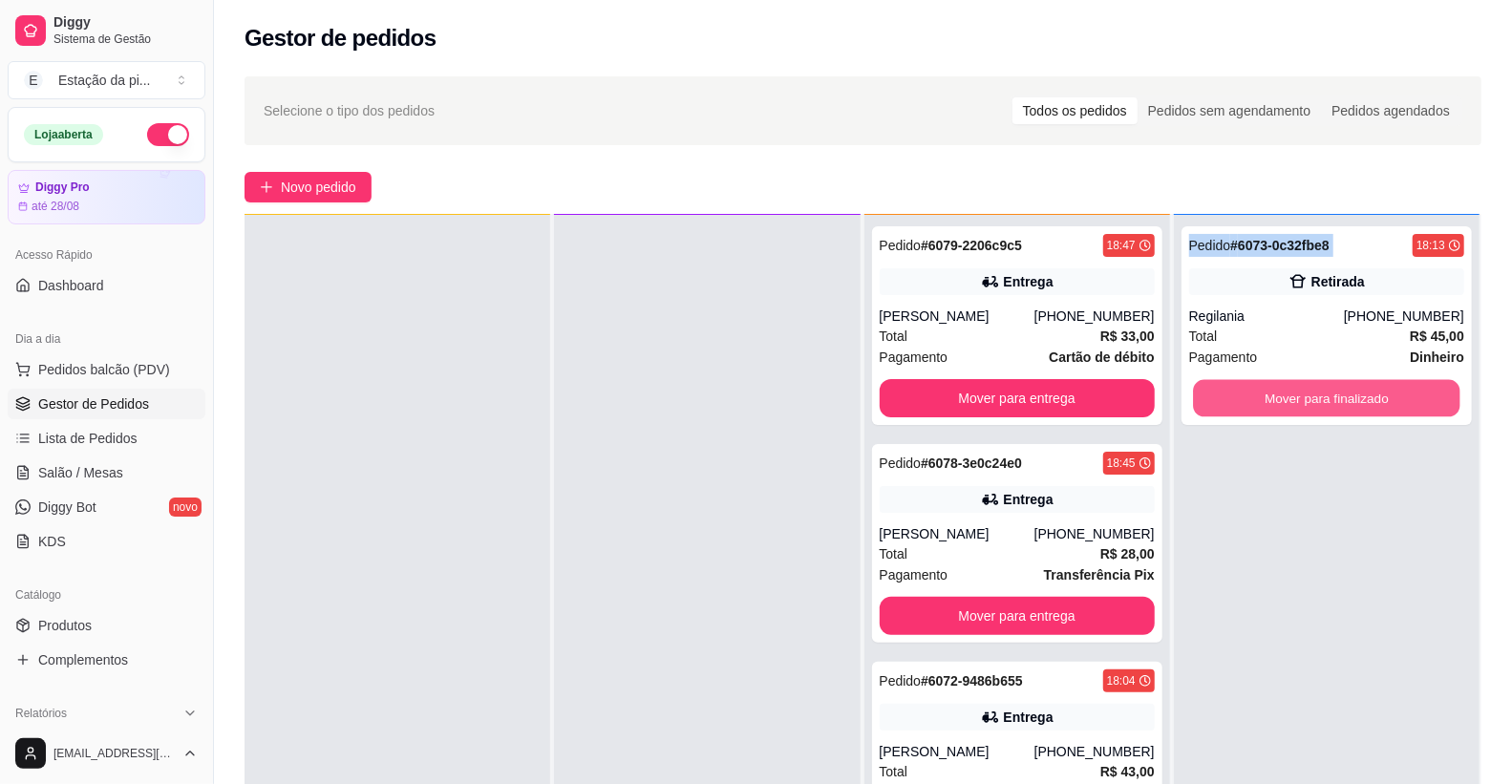
click at [1307, 386] on button "Mover para finalizado" at bounding box center [1327, 398] width 268 height 37
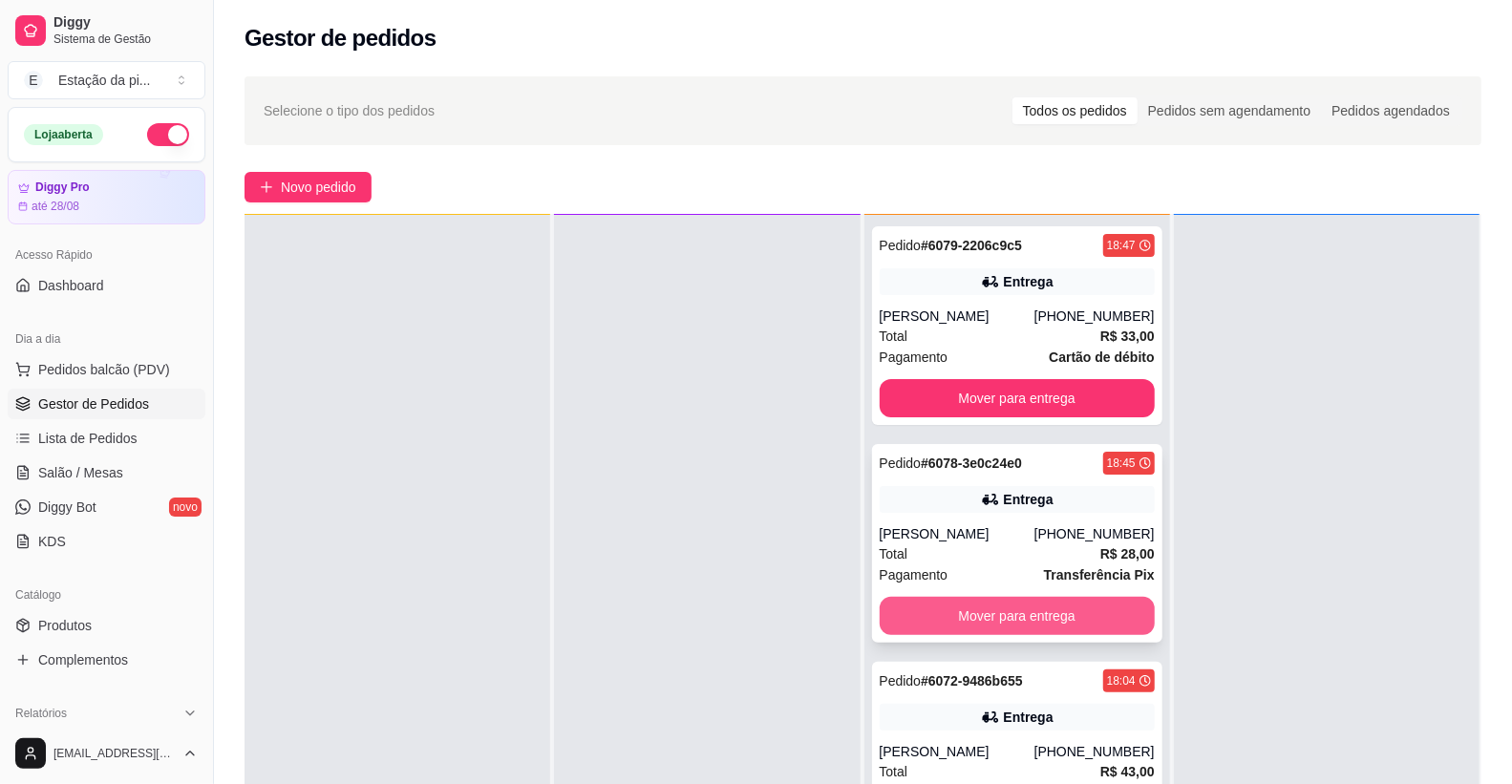
scroll to position [0, 0]
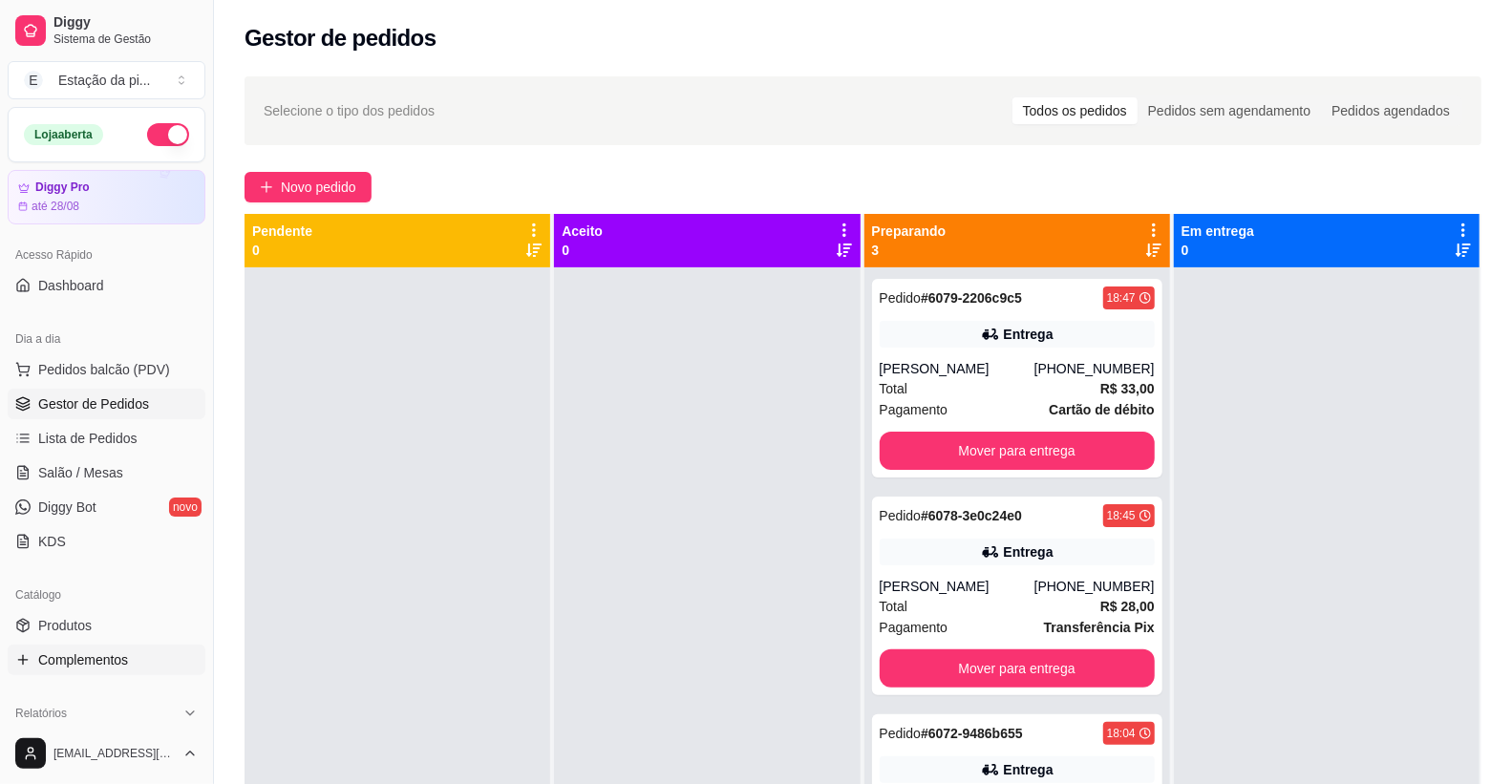
click at [89, 651] on span "Complementos" at bounding box center [82, 660] width 90 height 19
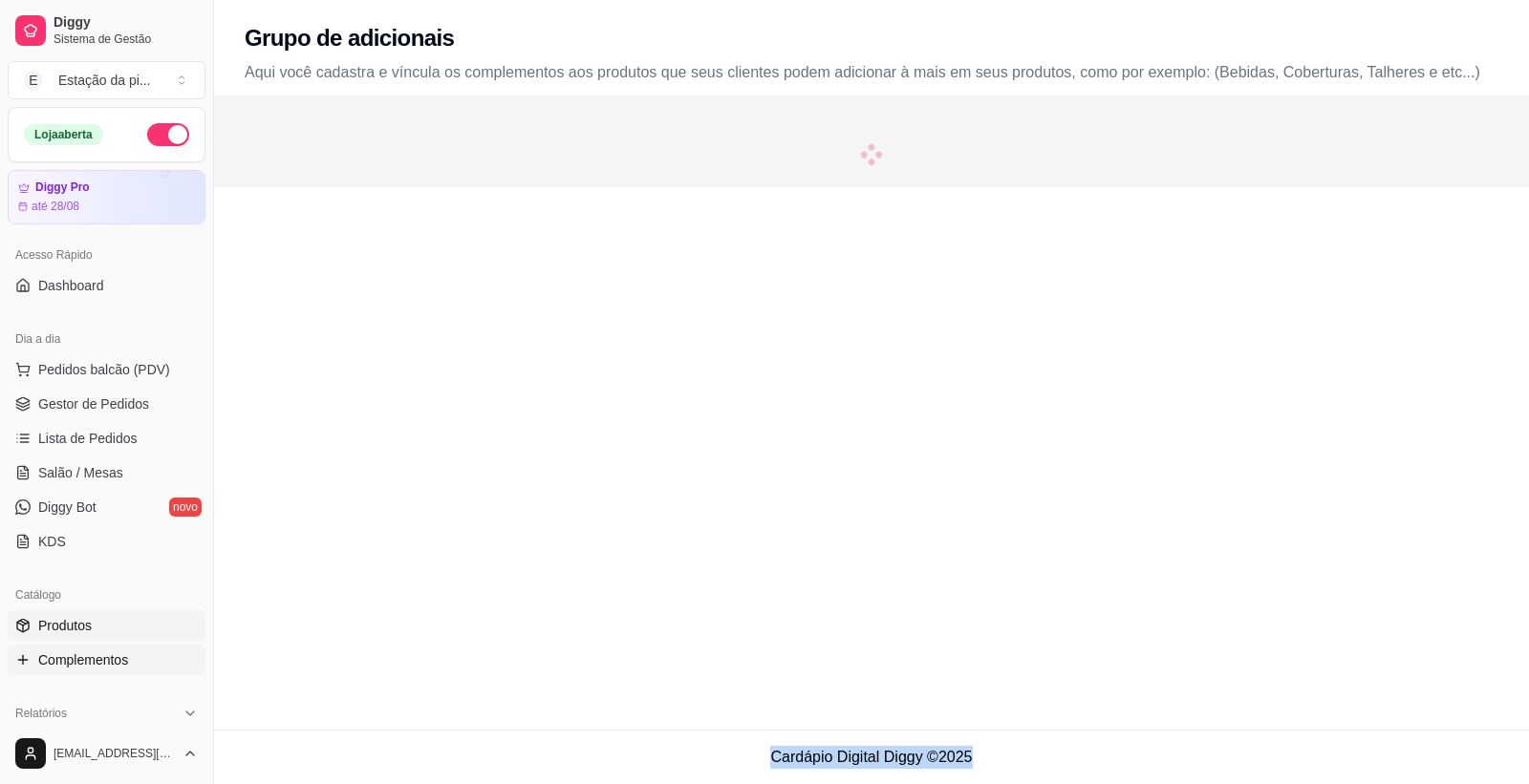
click at [83, 627] on span "Produtos" at bounding box center [64, 626] width 53 height 19
